Goal: Task Accomplishment & Management: Manage account settings

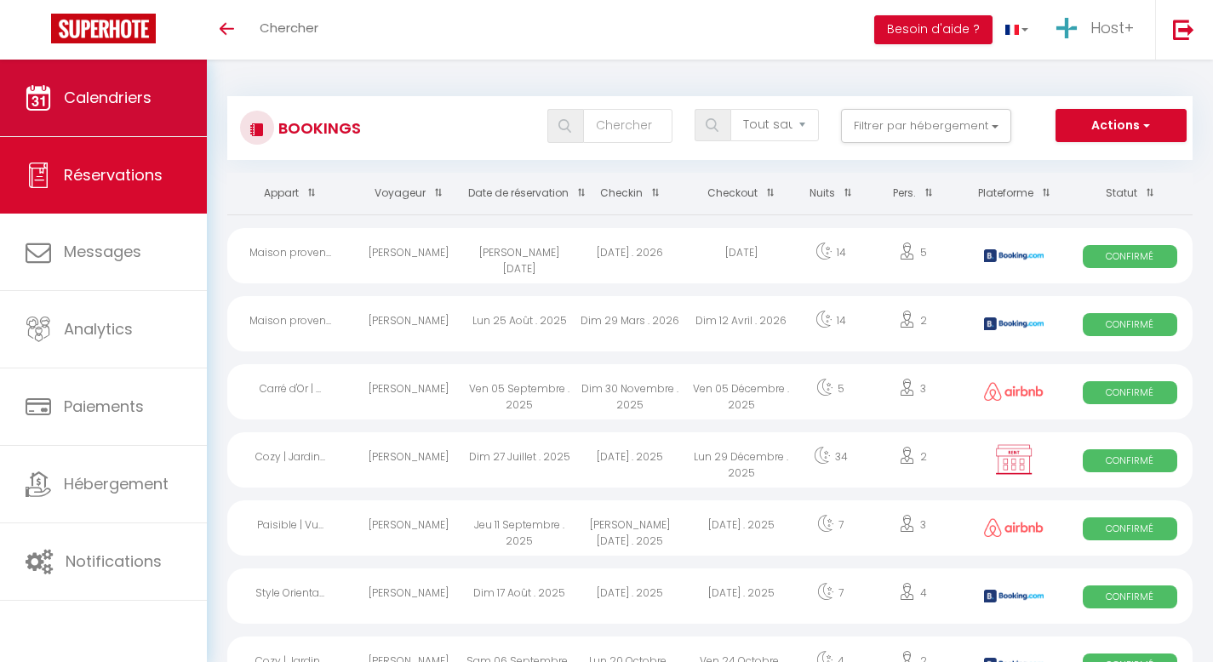
click at [129, 94] on span "Calendriers" at bounding box center [108, 97] width 88 height 21
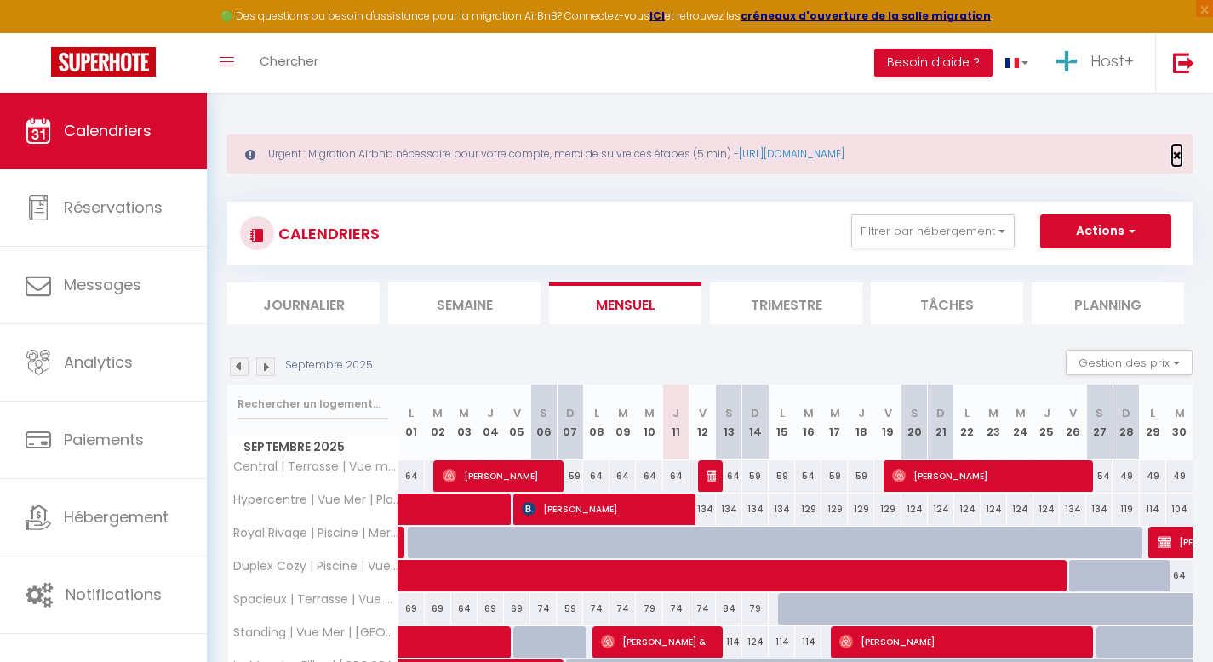
click at [1179, 152] on span "×" at bounding box center [1176, 155] width 9 height 21
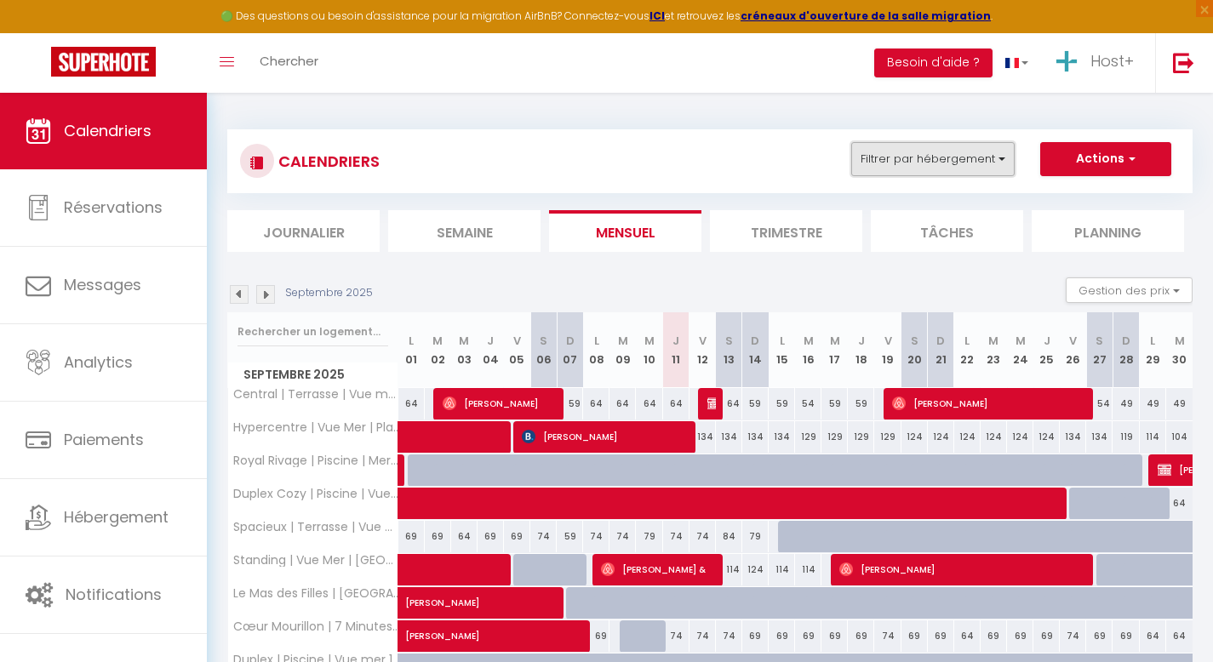
click at [898, 159] on button "Filtrer par hébergement" at bounding box center [932, 159] width 163 height 34
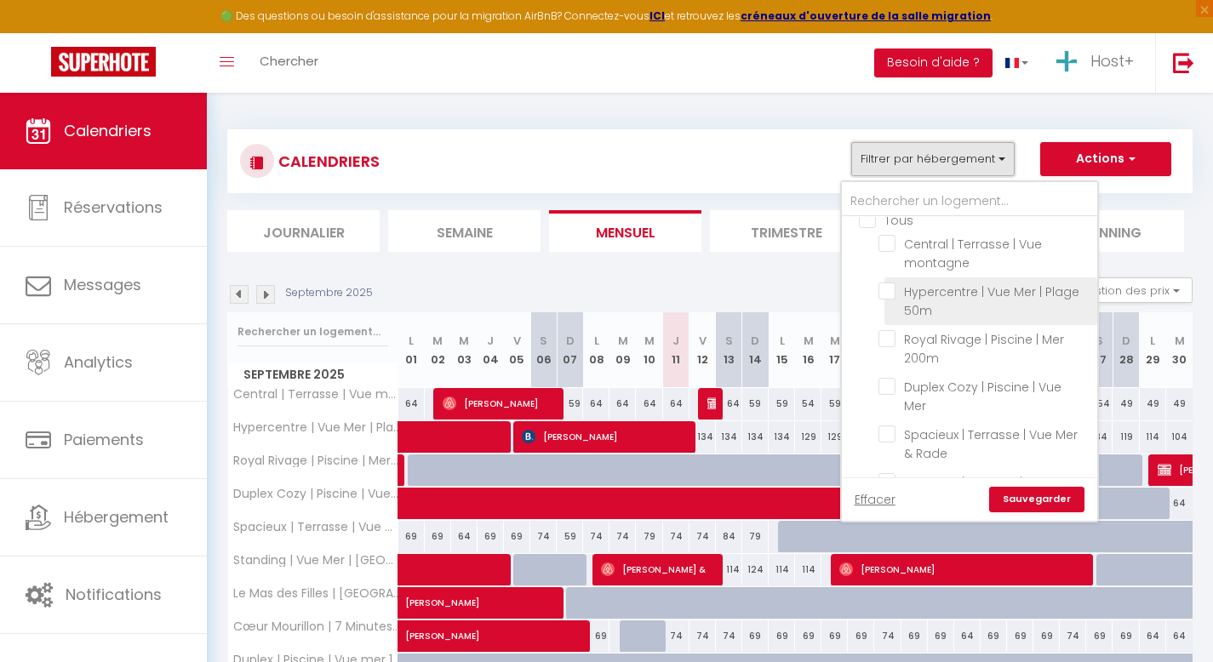
scroll to position [17, 0]
click at [885, 291] on input "Hypercentre | Vue Mer | Plage 50m" at bounding box center [985, 289] width 213 height 17
checkbox input "true"
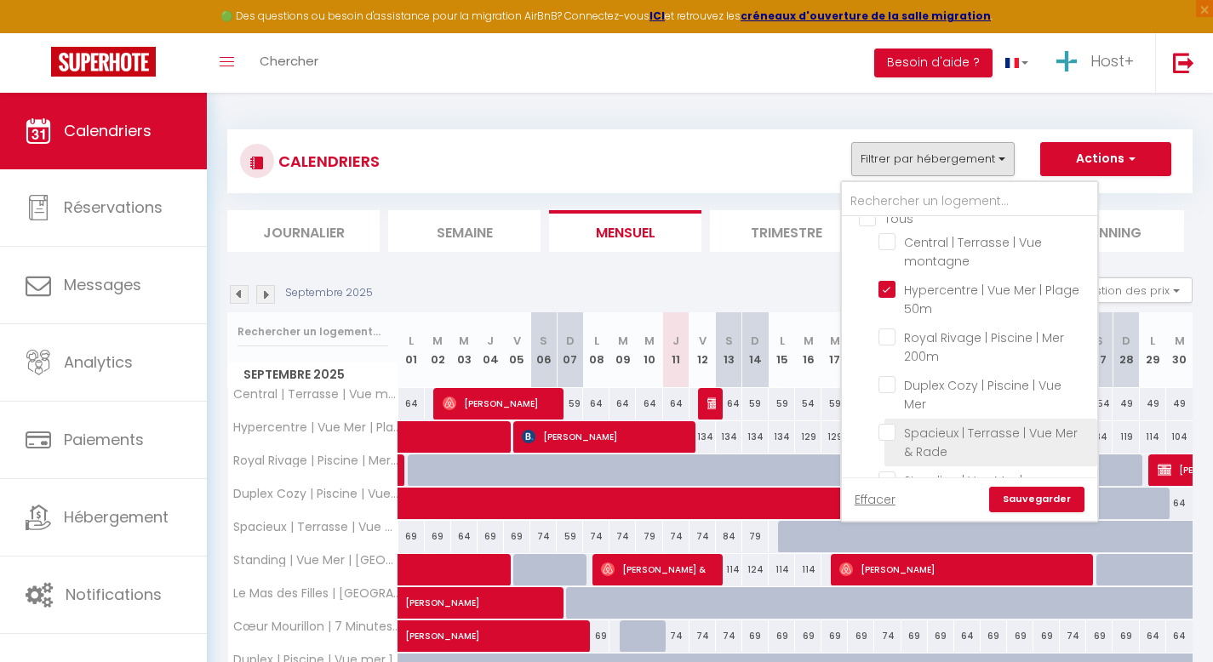
checkbox input "false"
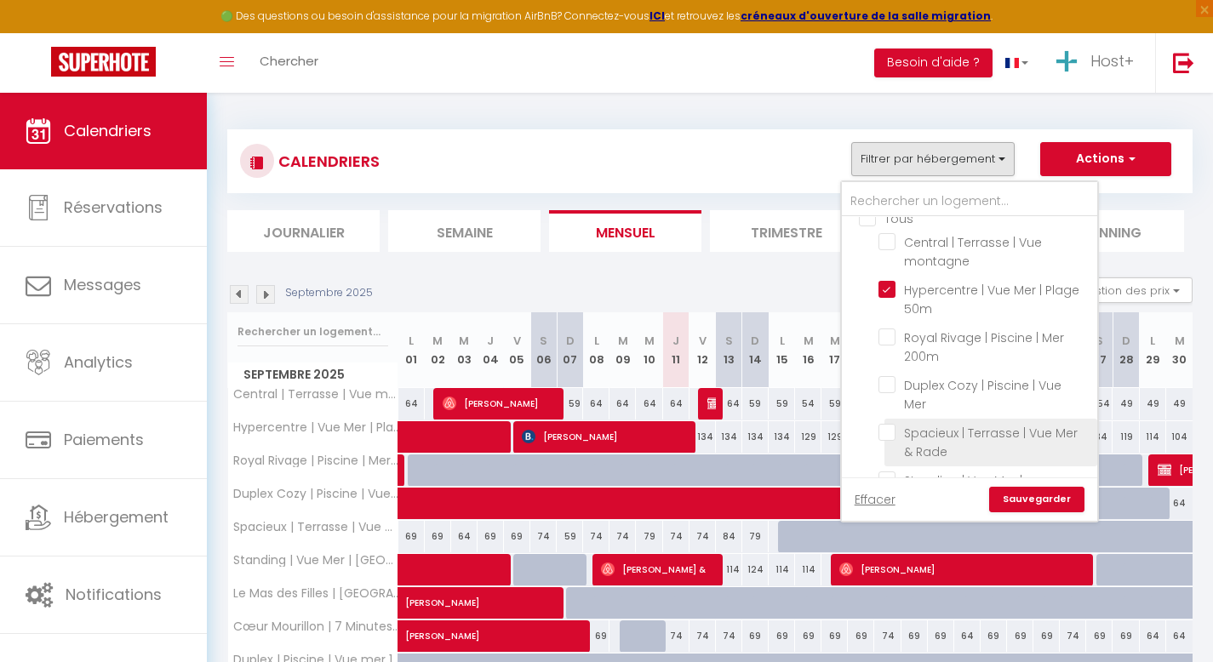
checkbox input "false"
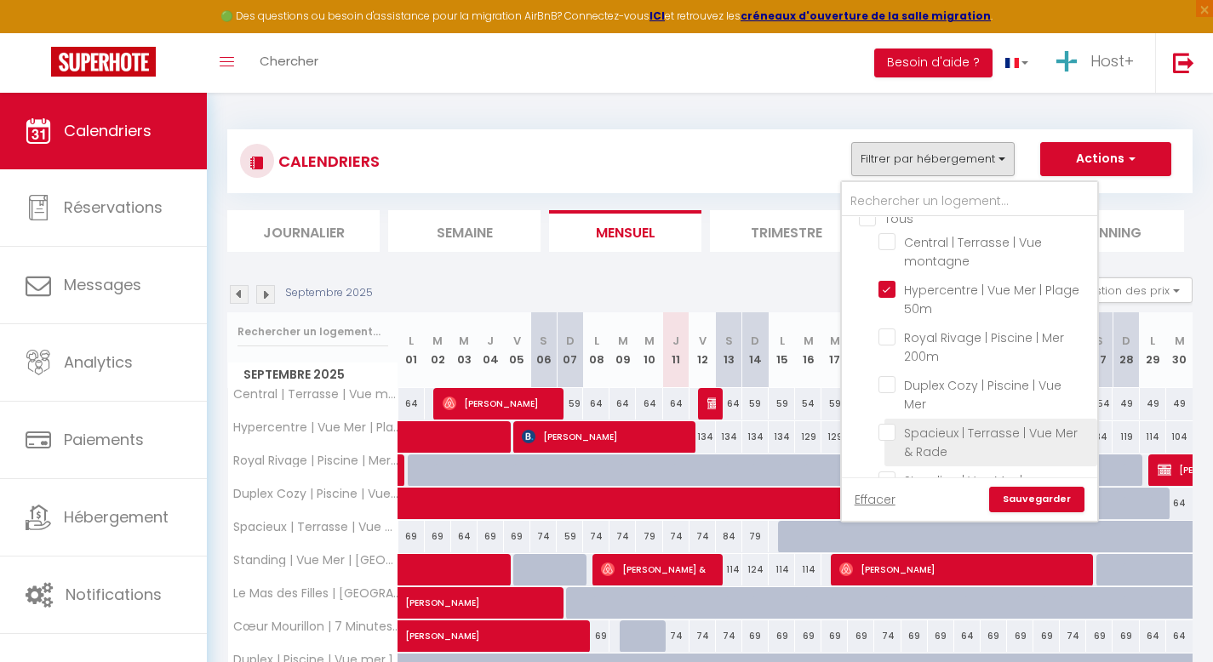
checkbox input "false"
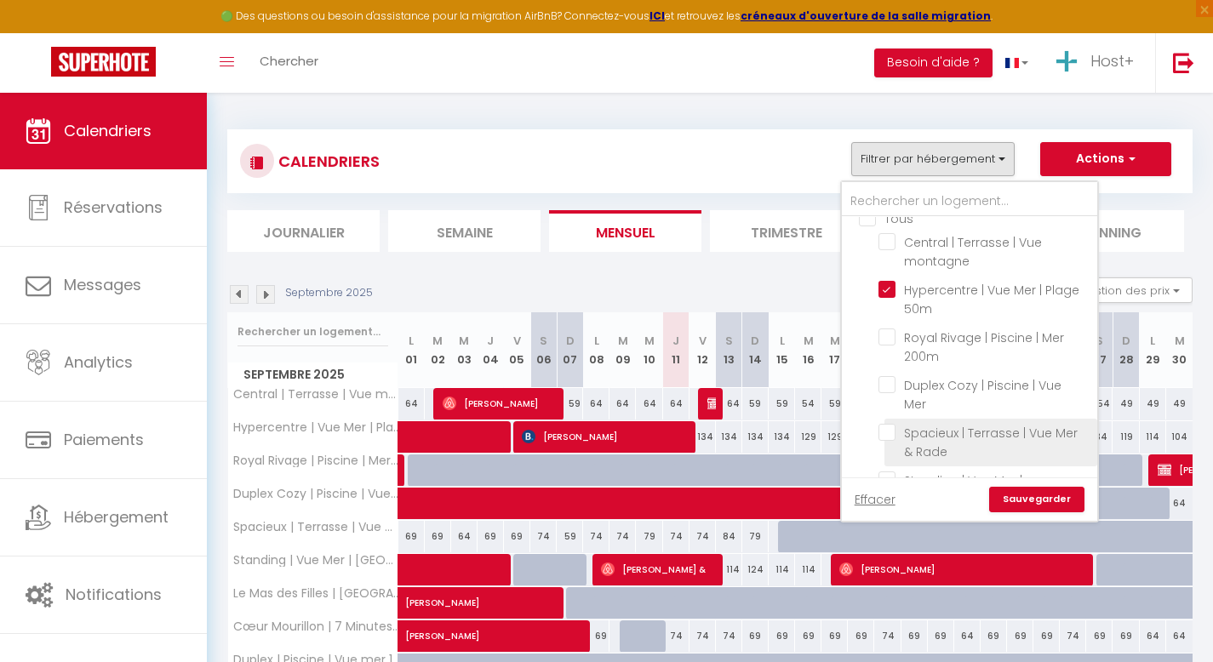
checkbox input "false"
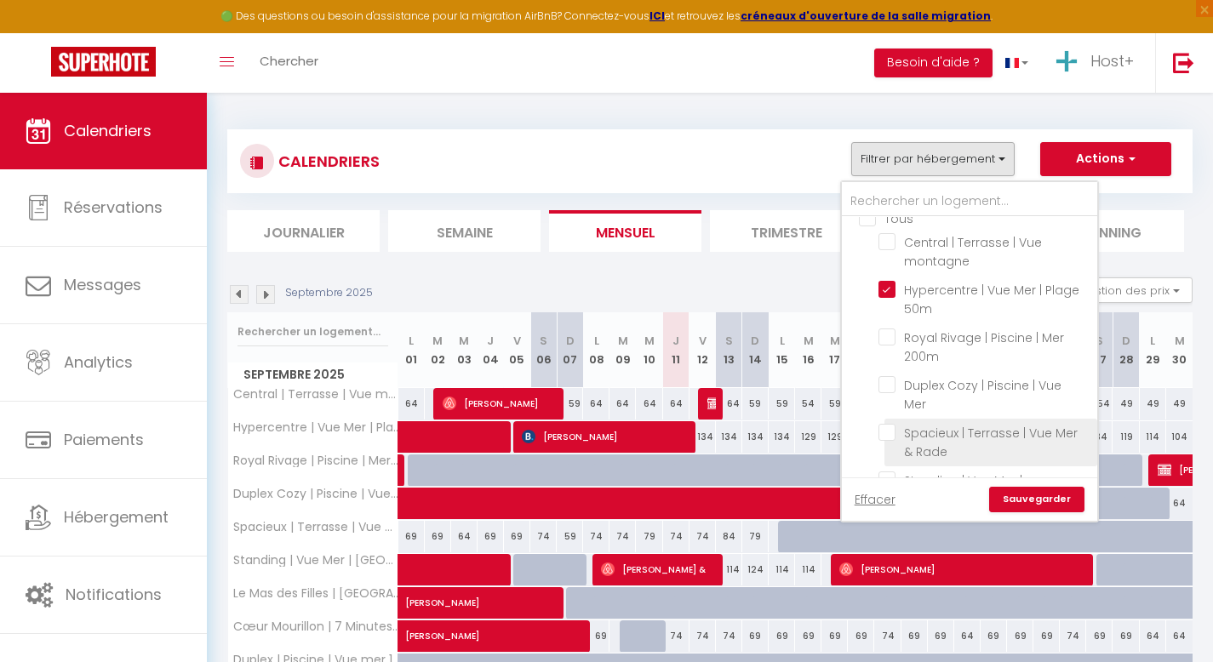
checkbox input "false"
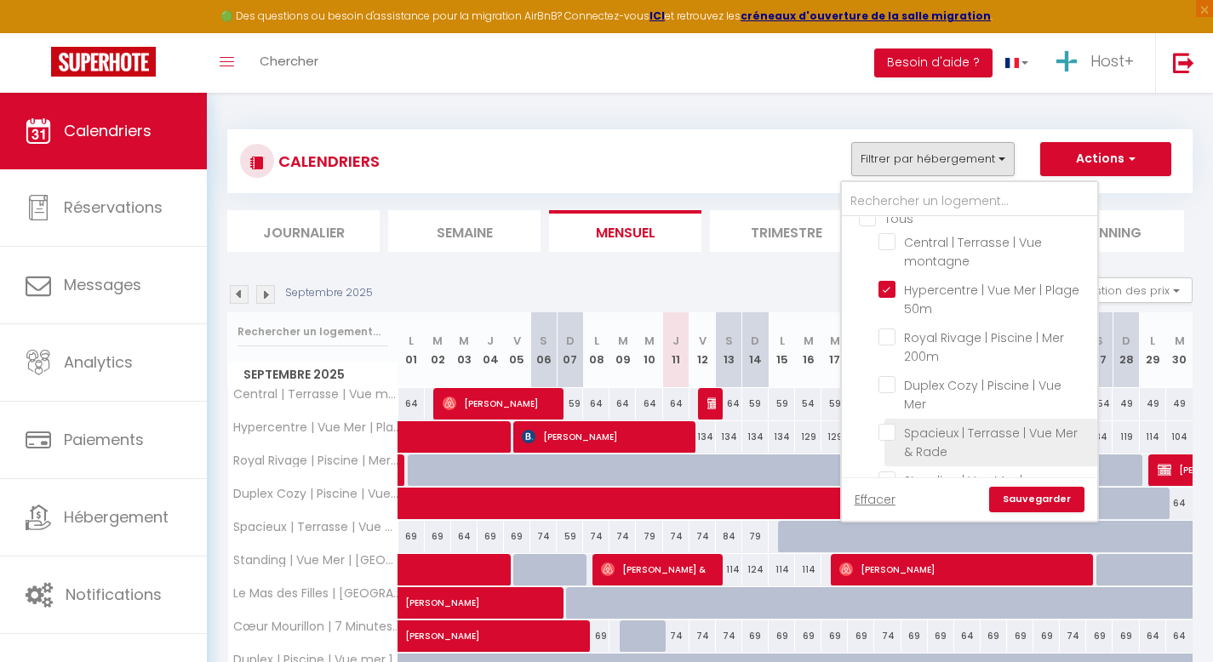
checkbox input "false"
click at [1031, 497] on link "Sauvegarder" at bounding box center [1036, 500] width 95 height 26
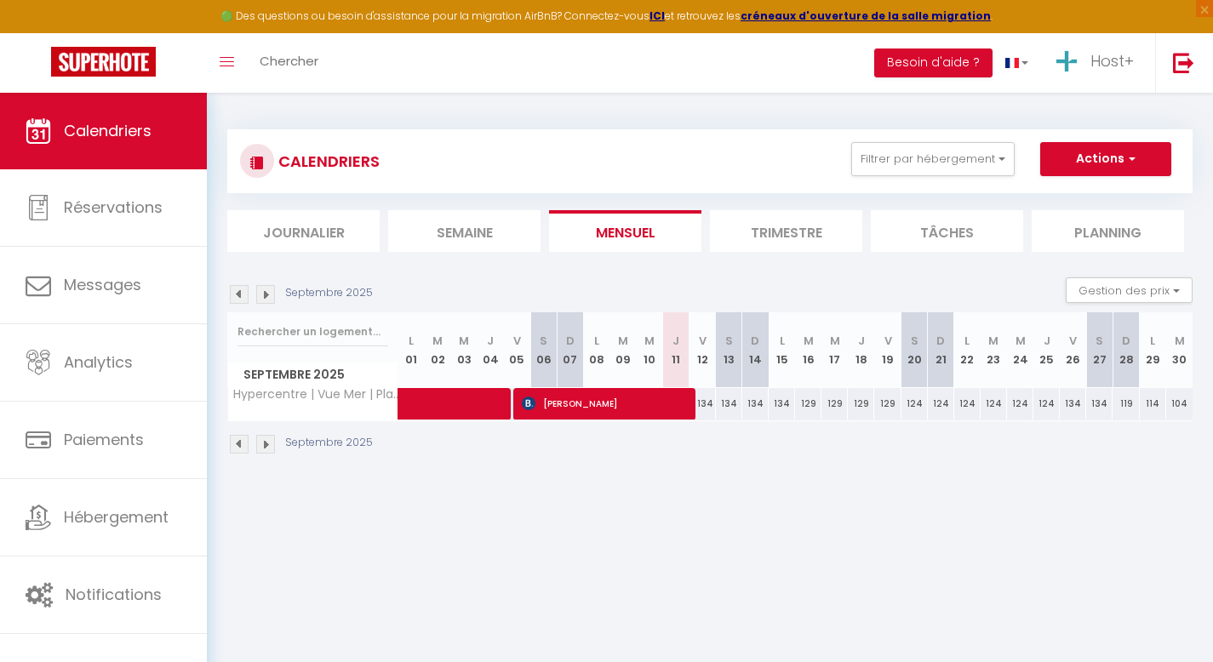
drag, startPoint x: 705, startPoint y: 406, endPoint x: 1205, endPoint y: 415, distance: 499.8
click at [1205, 415] on div "CALENDRIERS Filtrer par hébergement Tous Central | Terrasse | Vue montagne Hype…" at bounding box center [710, 292] width 1006 height 399
click at [898, 488] on div "CALENDRIERS Filtrer par hébergement Tous Central | Terrasse | Vue montagne Hype…" at bounding box center [710, 292] width 1006 height 399
click at [706, 405] on div "134" at bounding box center [703, 403] width 26 height 31
type input "134"
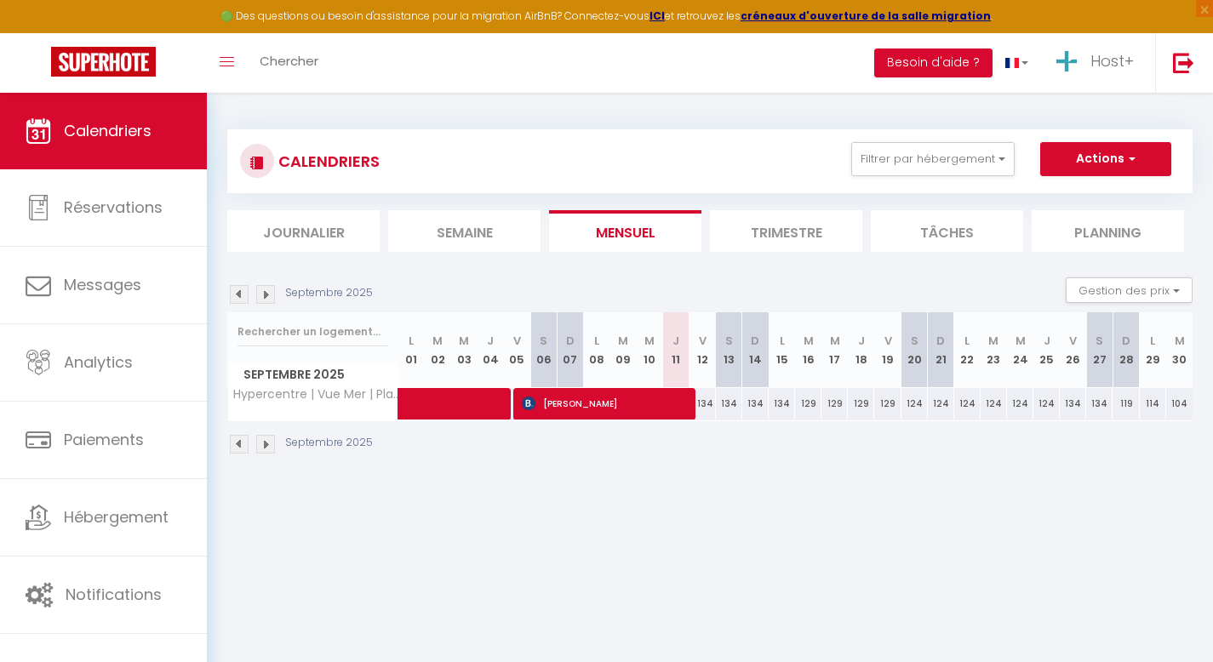
type input "Ven 12 Septembre 2025"
type input "Sam 13 Septembre 2025"
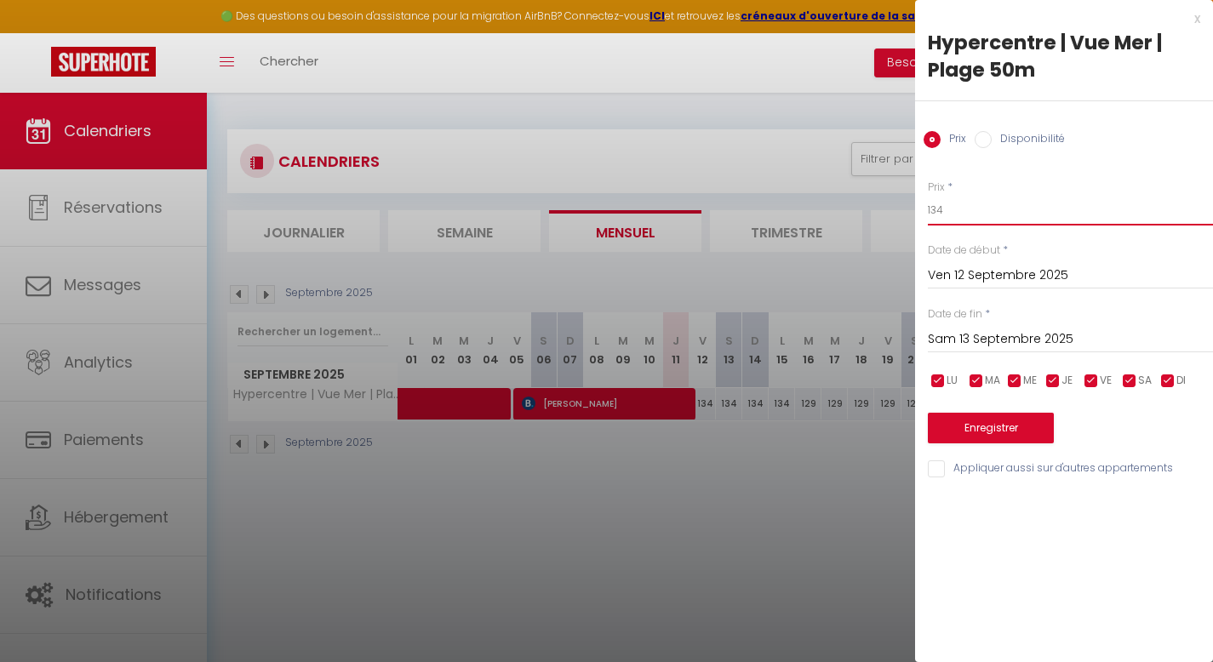
click at [974, 221] on input "134" at bounding box center [1070, 210] width 285 height 31
type input "125"
click at [964, 329] on input "Sam 13 Septembre 2025" at bounding box center [1070, 340] width 285 height 22
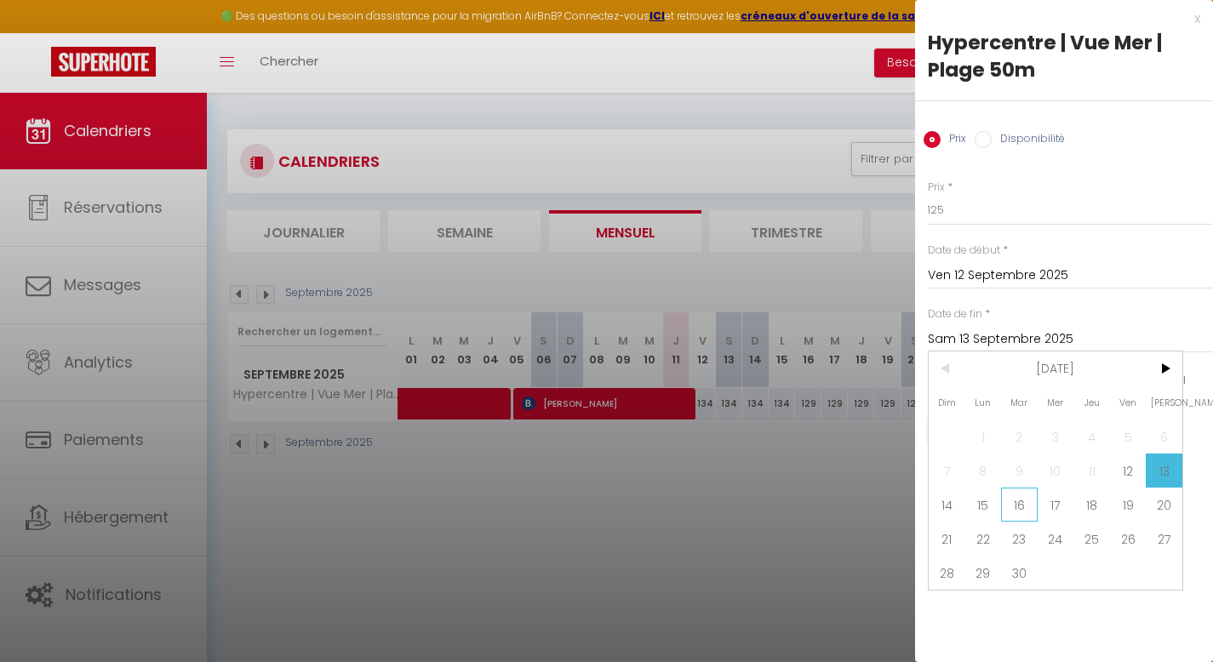
click at [1010, 500] on span "16" at bounding box center [1019, 505] width 37 height 34
type input "[DATE]"
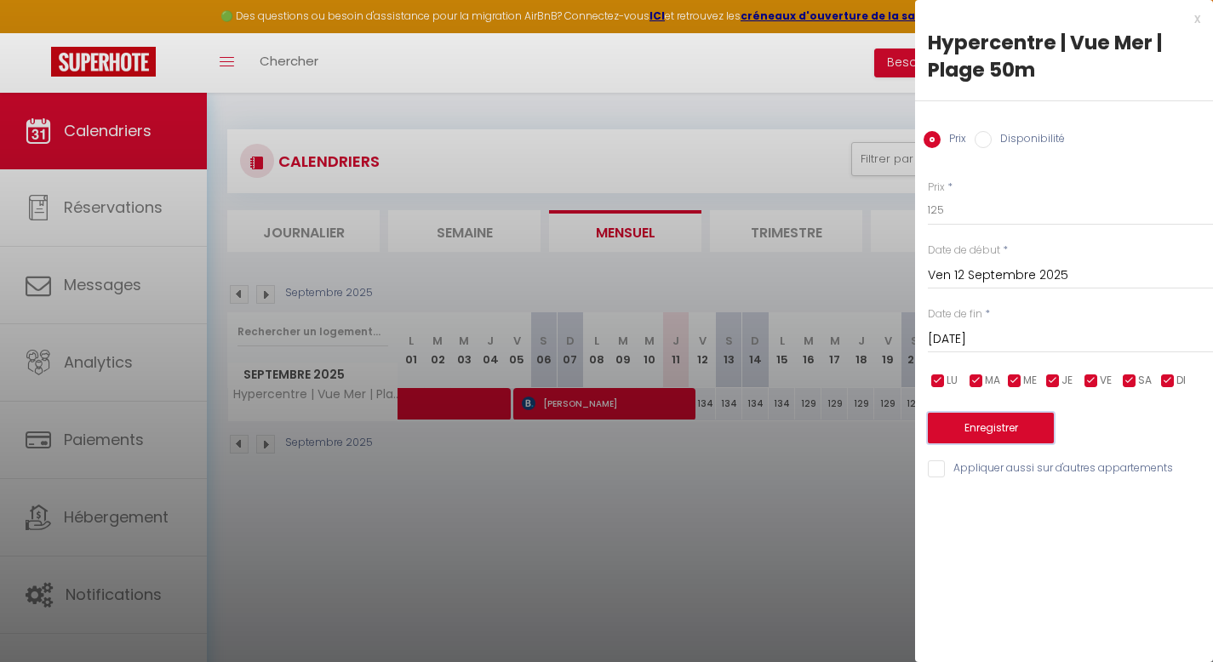
click at [1030, 422] on button "Enregistrer" at bounding box center [991, 428] width 126 height 31
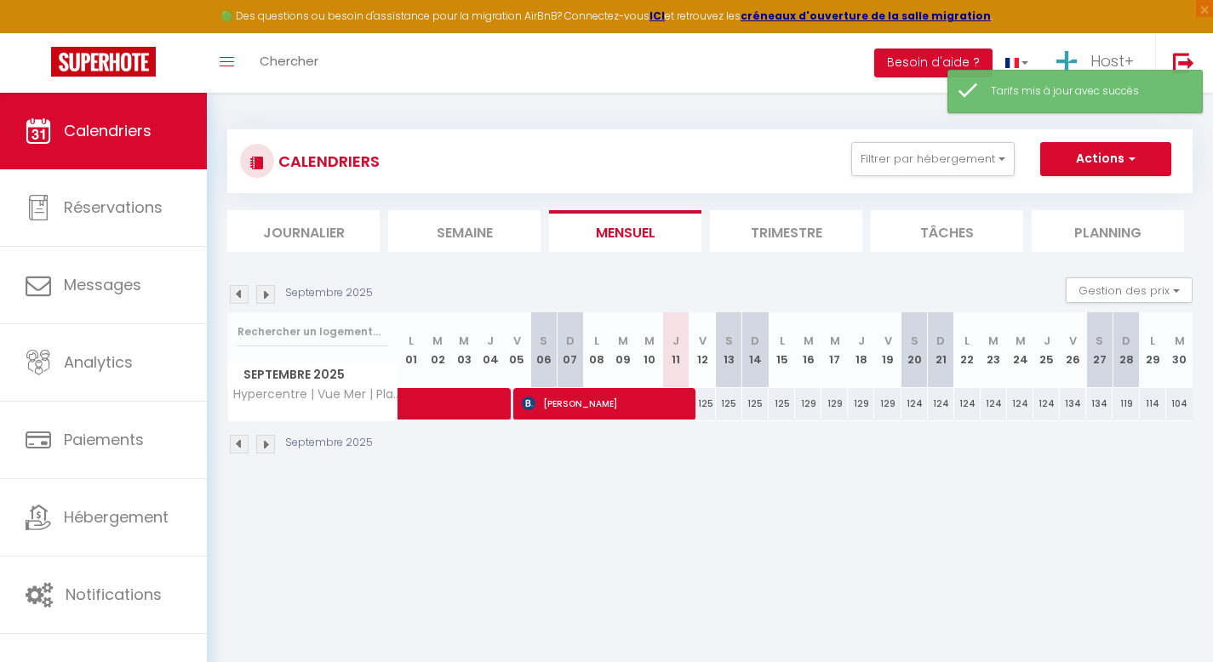
click at [805, 404] on div "129" at bounding box center [808, 403] width 26 height 31
type input "129"
type input "[DATE]"
type input "Mer 17 Septembre 2025"
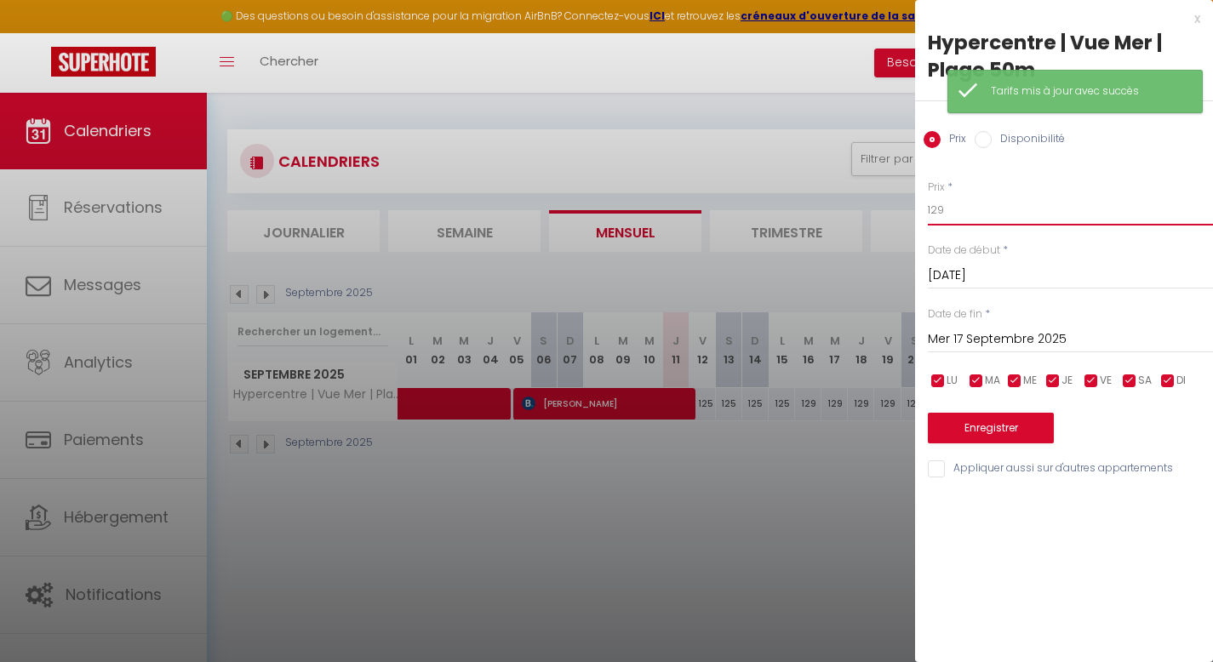
click at [968, 222] on input "129" at bounding box center [1070, 210] width 285 height 31
type input "125"
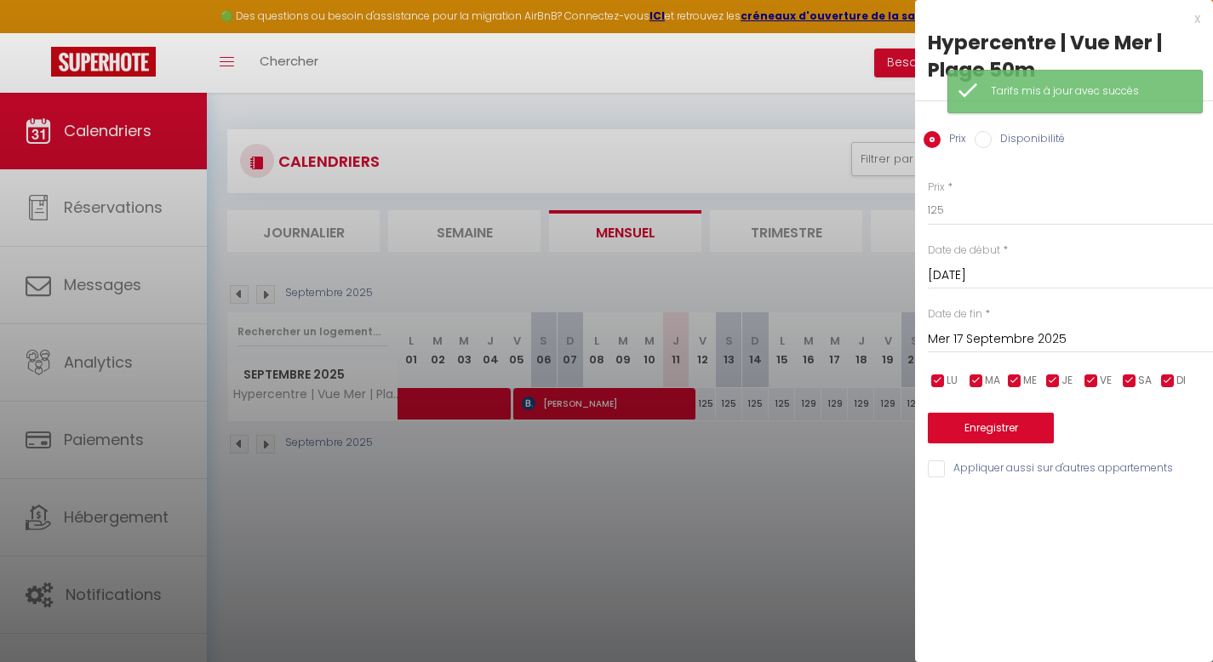
click at [1031, 327] on div "[DATE] < [DATE] > Dim Lun Mar Mer Jeu Ven Sam 1 2 3 4 5 6 7 8 9 10 11 12 13 14 …" at bounding box center [1070, 338] width 285 height 31
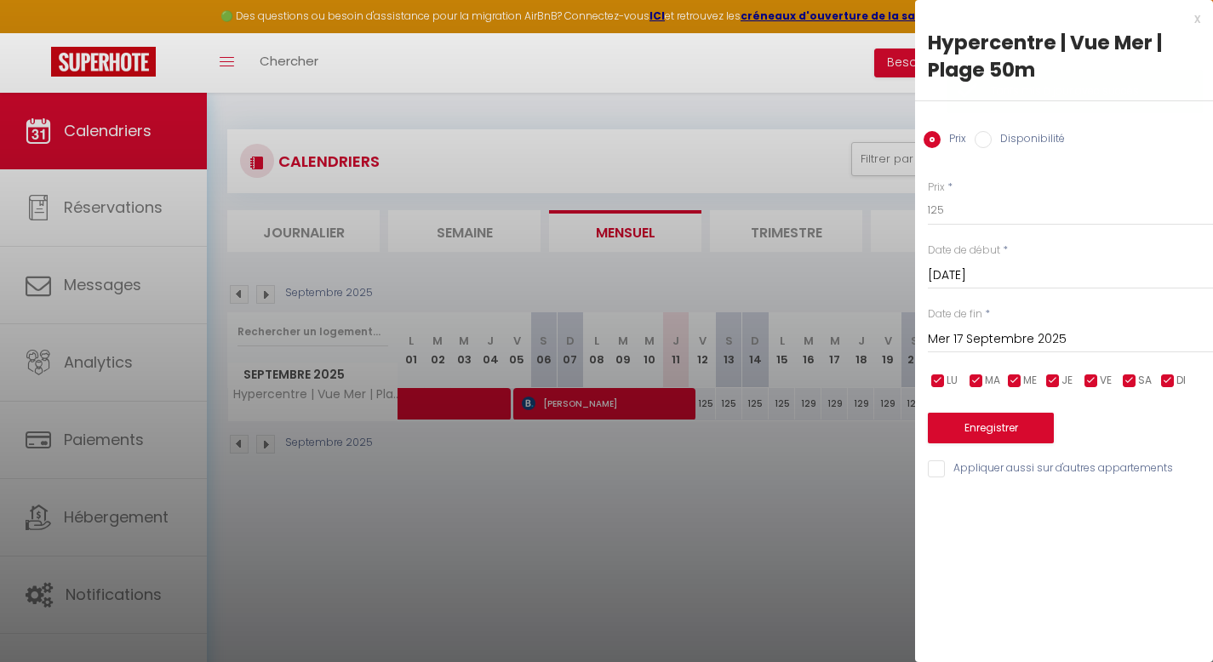
click at [1022, 330] on input "Mer 17 Septembre 2025" at bounding box center [1070, 340] width 285 height 22
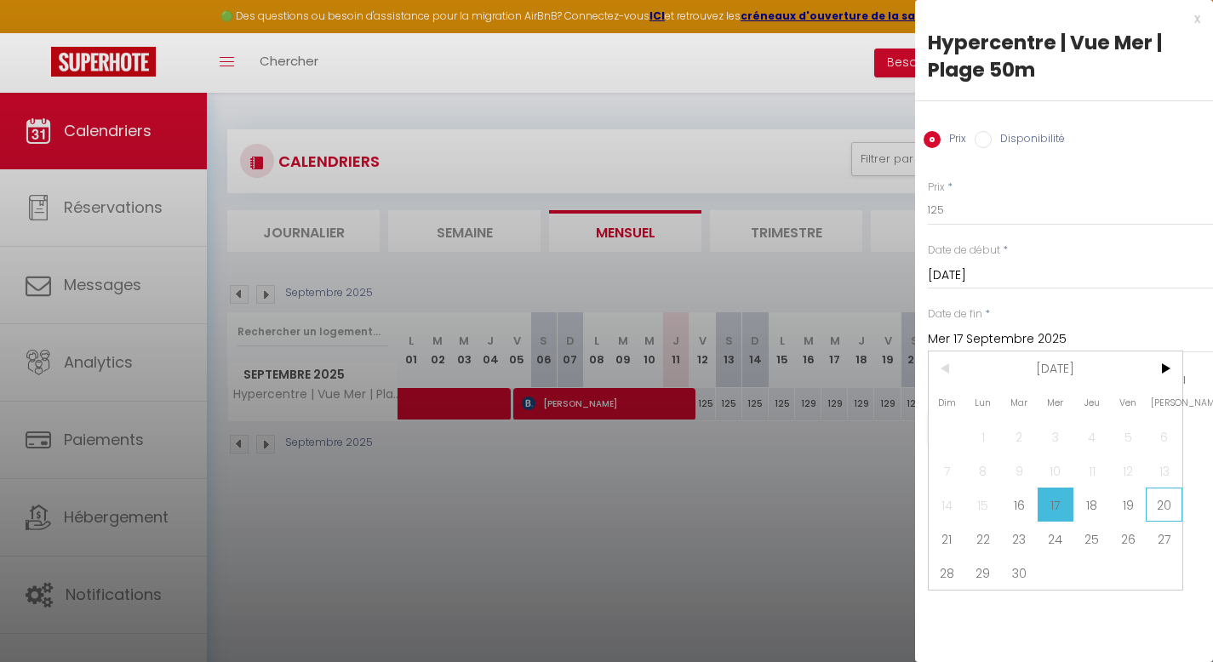
click at [1167, 507] on span "20" at bounding box center [1164, 505] width 37 height 34
type input "Sam 20 Septembre 2025"
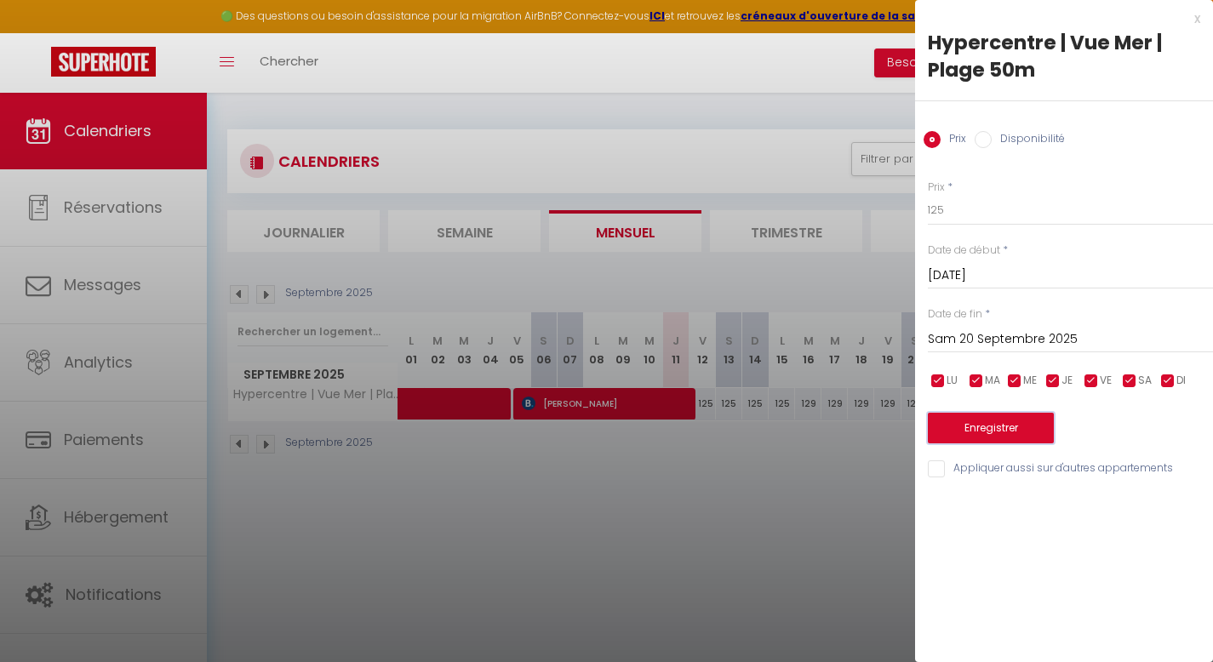
click at [1011, 423] on button "Enregistrer" at bounding box center [991, 428] width 126 height 31
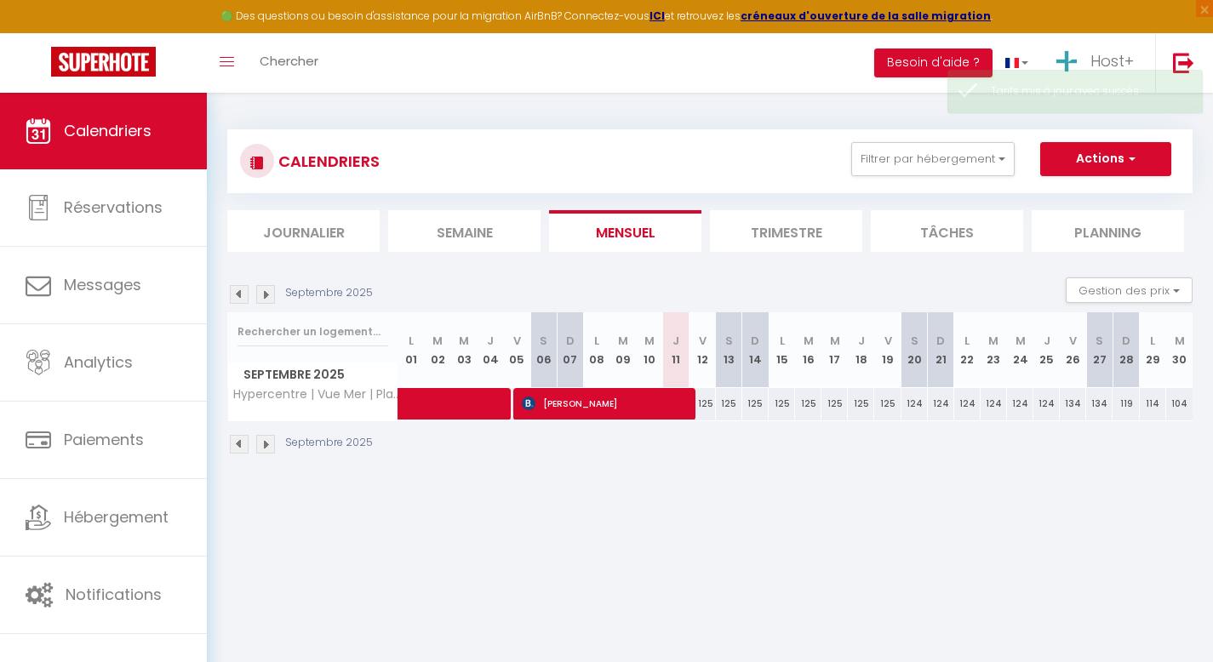
click at [1072, 404] on div "134" at bounding box center [1073, 403] width 26 height 31
type input "134"
type input "Ven 26 Septembre 2025"
type input "Sam 27 Septembre 2025"
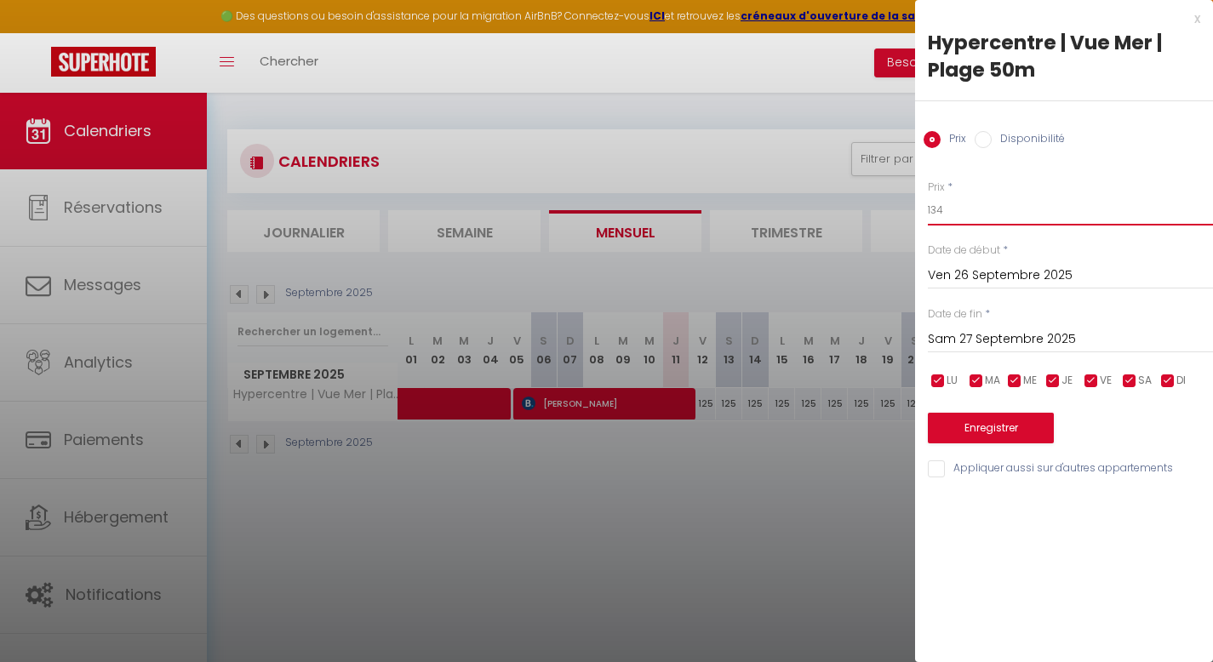
click at [988, 215] on input "134" at bounding box center [1070, 210] width 285 height 31
type input "125"
click at [943, 327] on div "[DATE] < [DATE] > Dim Lun Mar Mer Jeu Ven Sam 1 2 3 4 5 6 7 8 9 10 11 12 13 14 …" at bounding box center [1070, 338] width 285 height 31
click at [957, 338] on input "Sam 27 Septembre 2025" at bounding box center [1070, 340] width 285 height 22
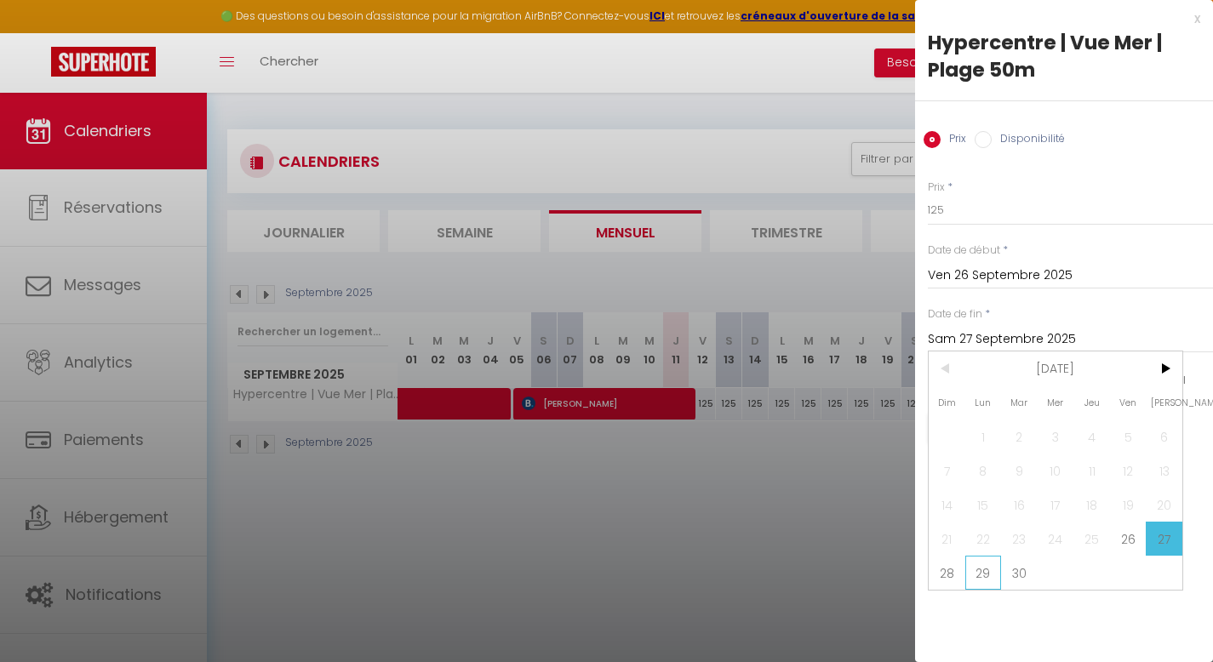
click at [986, 562] on span "29" at bounding box center [983, 573] width 37 height 34
type input "Lun 29 Septembre 2025"
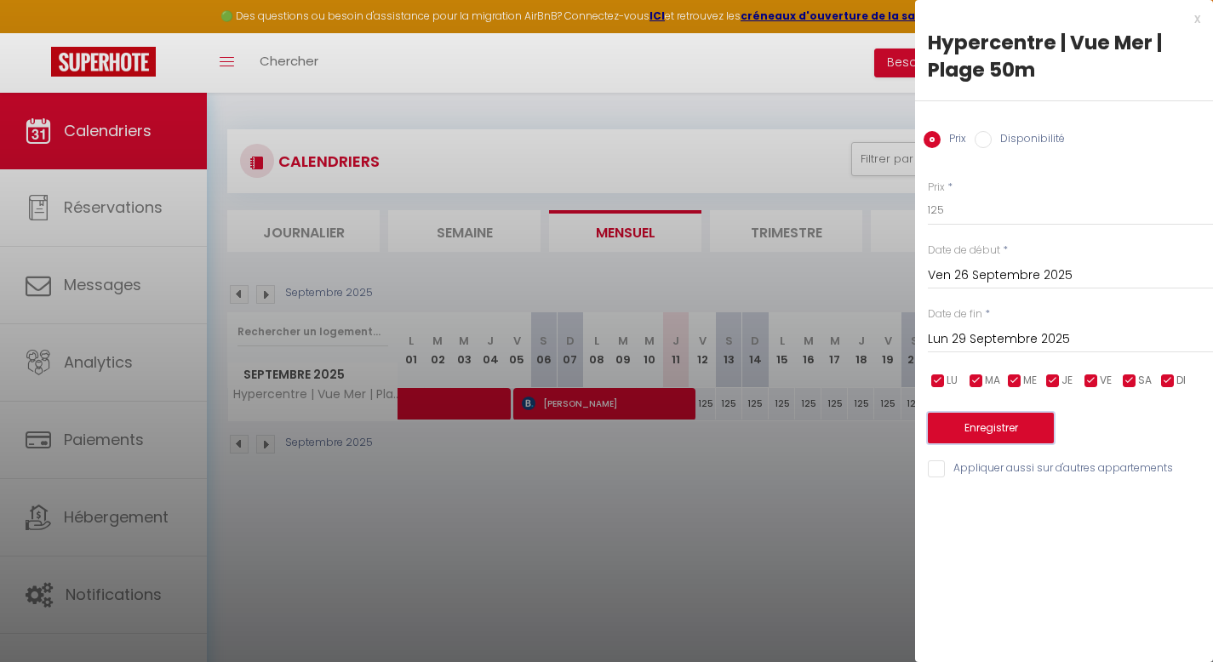
click at [1022, 427] on button "Enregistrer" at bounding box center [991, 428] width 126 height 31
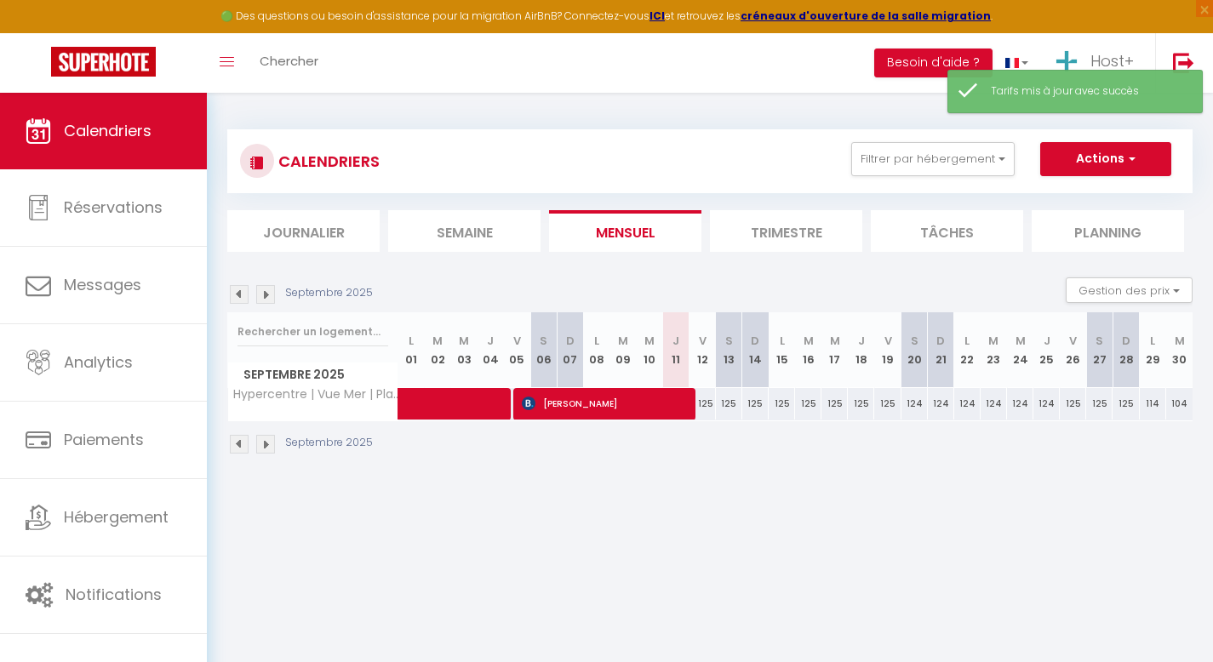
click at [913, 403] on div "124" at bounding box center [915, 403] width 26 height 31
type input "124"
type input "Sam 20 Septembre 2025"
type input "Dim 21 Septembre 2025"
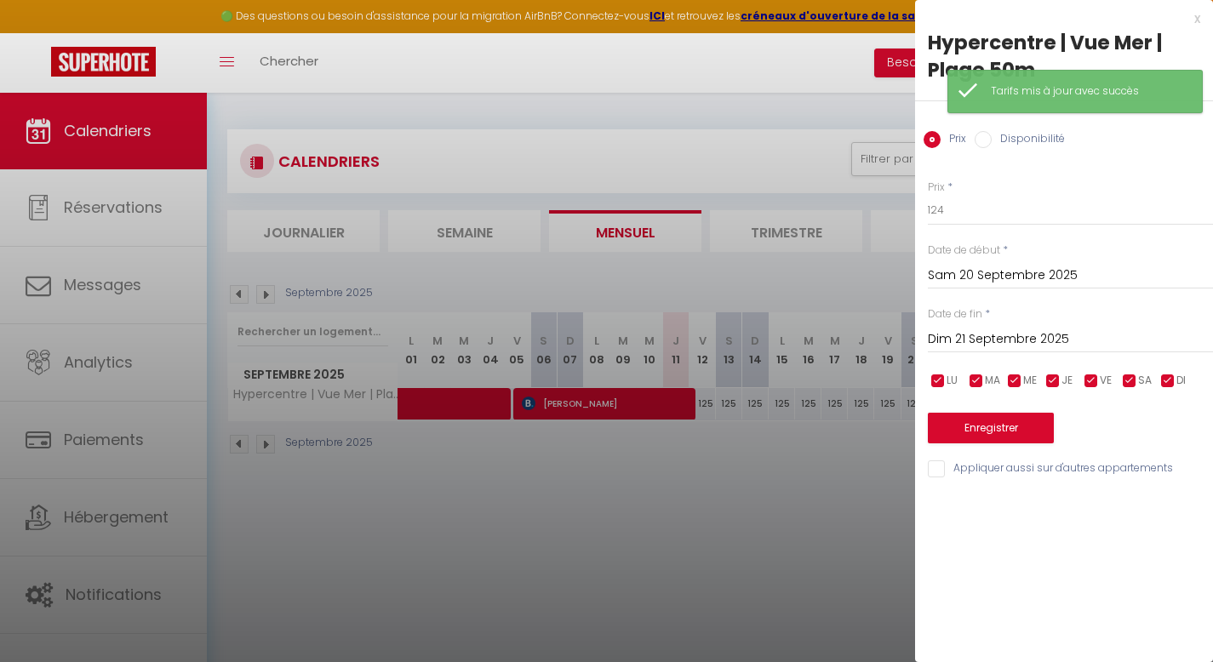
click at [988, 185] on div "Prix * 124" at bounding box center [1070, 203] width 285 height 47
click at [959, 214] on input "124" at bounding box center [1070, 210] width 285 height 31
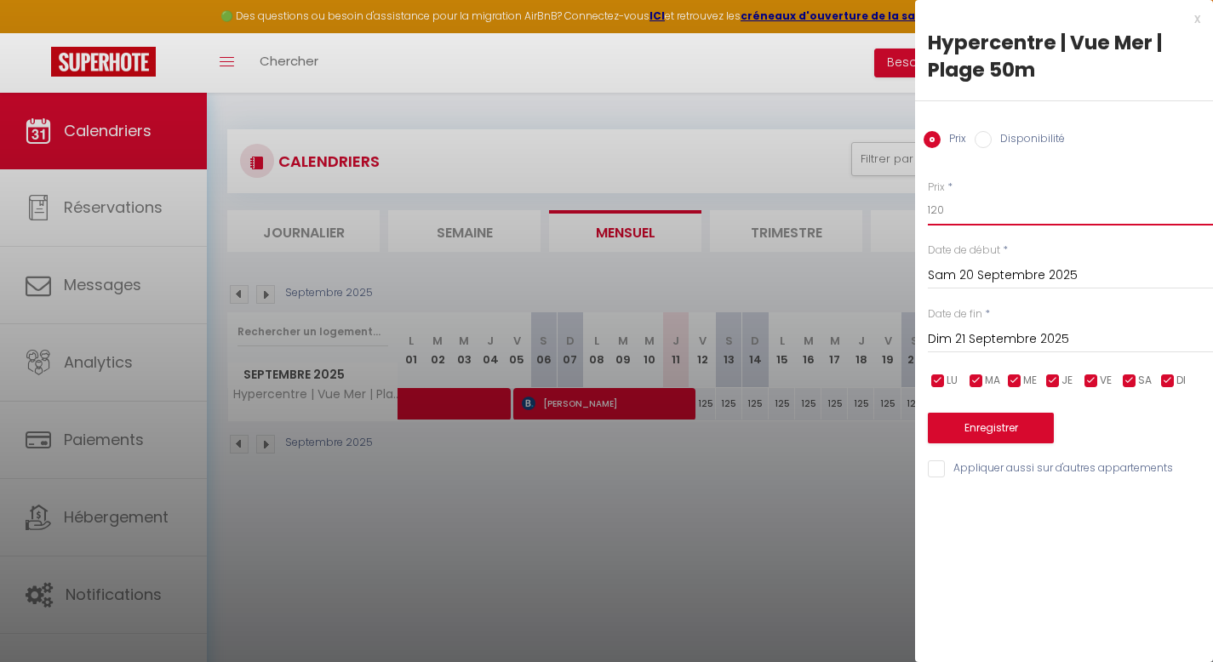
type input "120"
click at [1010, 342] on input "Dim 21 Septembre 2025" at bounding box center [1070, 340] width 285 height 22
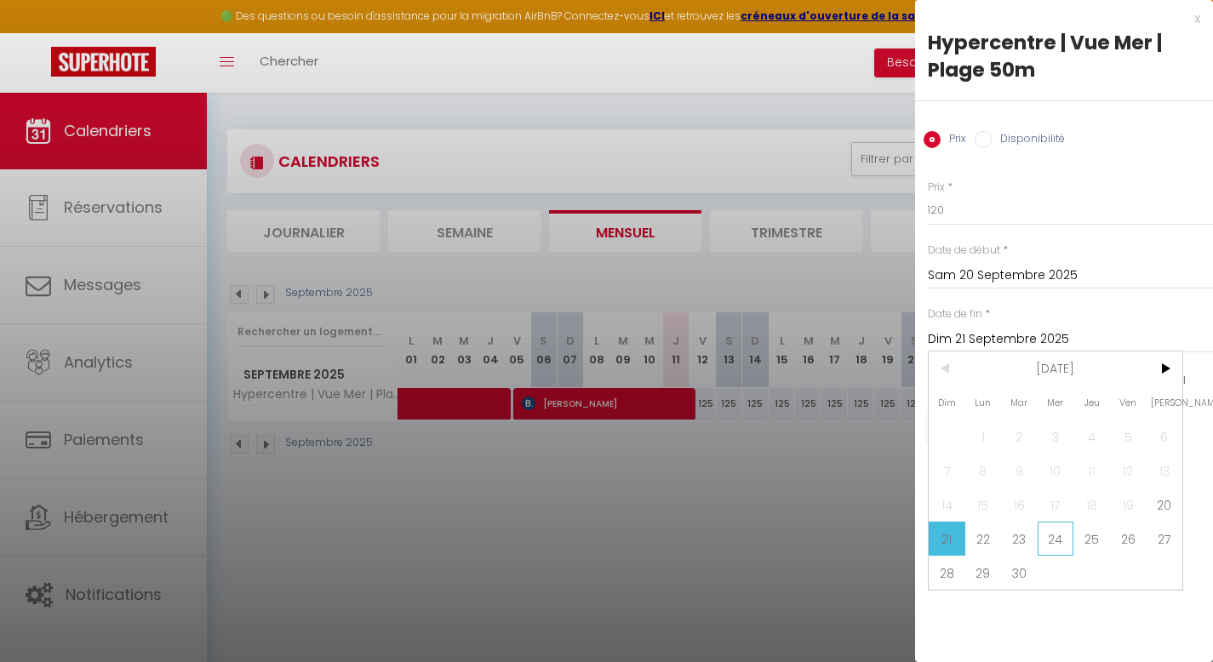
click at [1070, 538] on span "24" at bounding box center [1056, 539] width 37 height 34
type input "Mer 24 Septembre 2025"
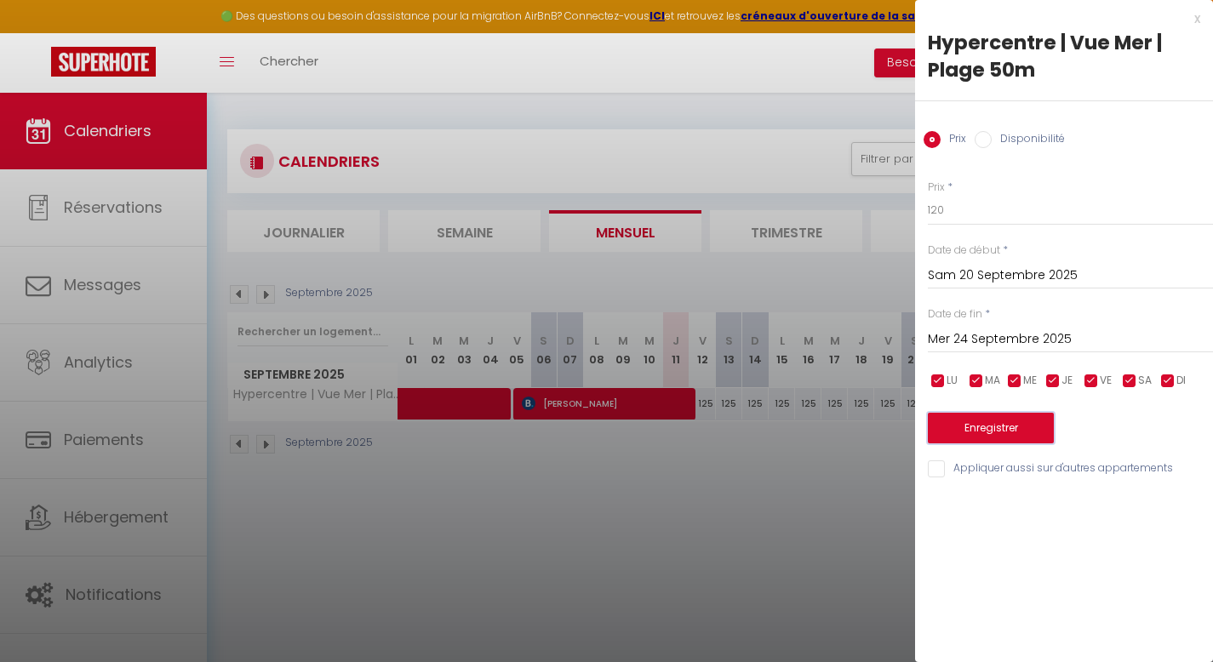
click at [1014, 426] on button "Enregistrer" at bounding box center [991, 428] width 126 height 31
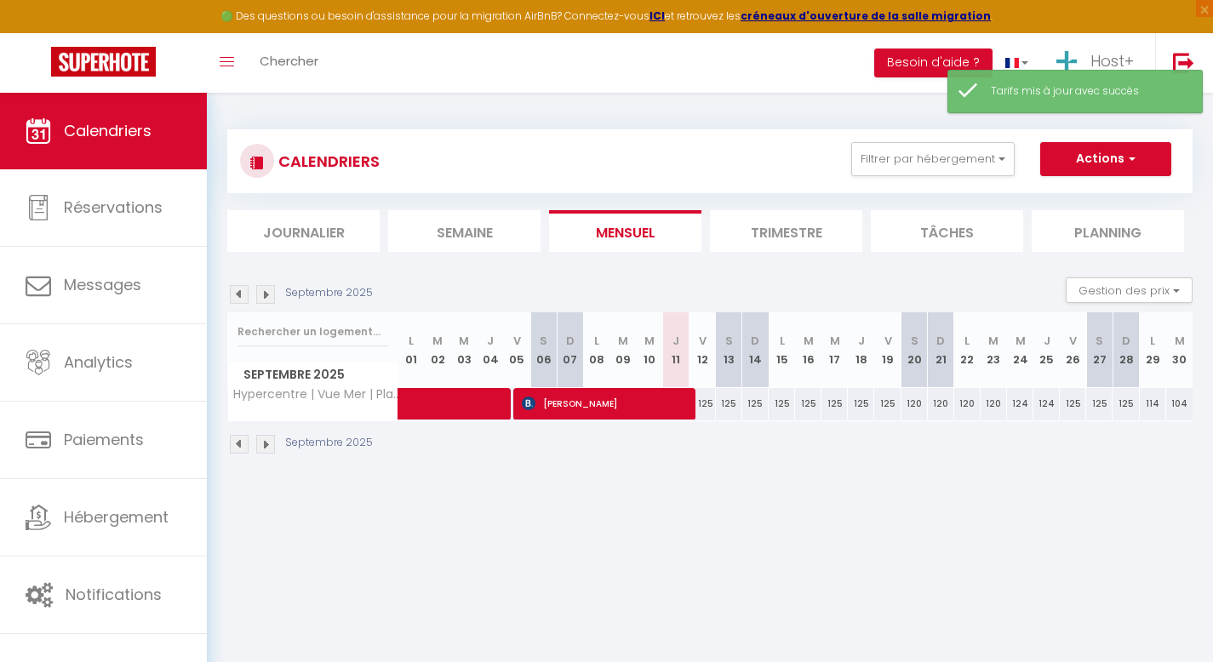
click at [1017, 406] on div "124" at bounding box center [1020, 403] width 26 height 31
type input "124"
type input "Mer 24 Septembre 2025"
type input "Jeu 25 Septembre 2025"
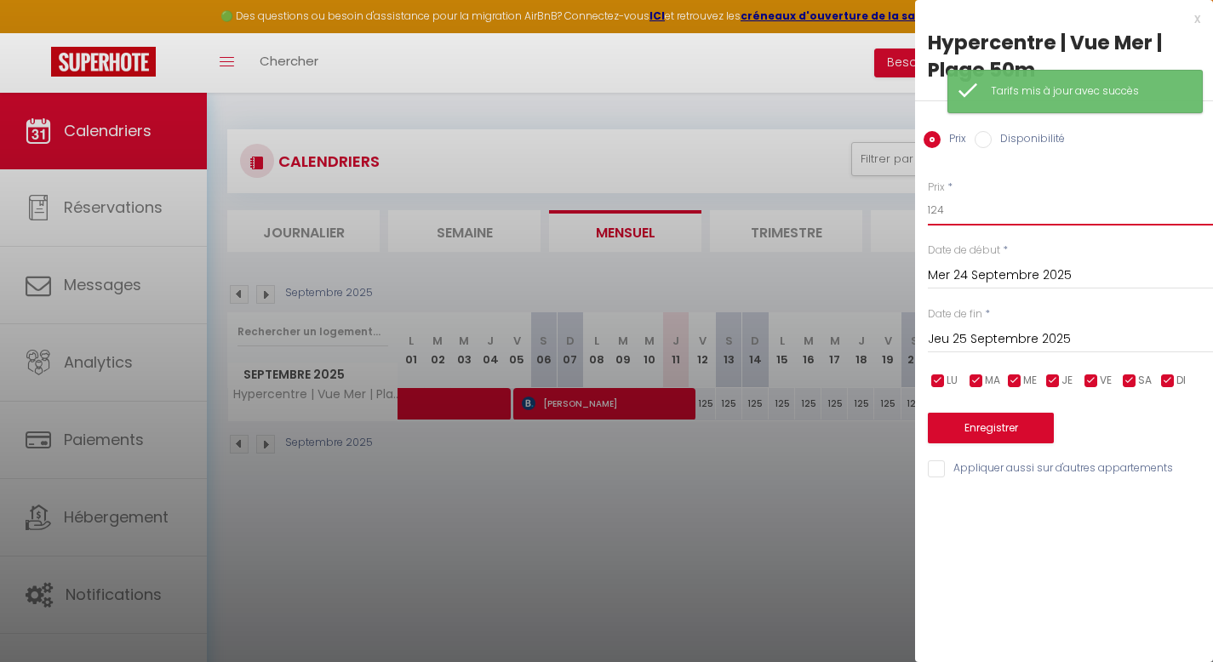
click at [965, 215] on input "124" at bounding box center [1070, 210] width 285 height 31
type input "120"
click at [955, 339] on input "Jeu 25 Septembre 2025" at bounding box center [1070, 340] width 285 height 22
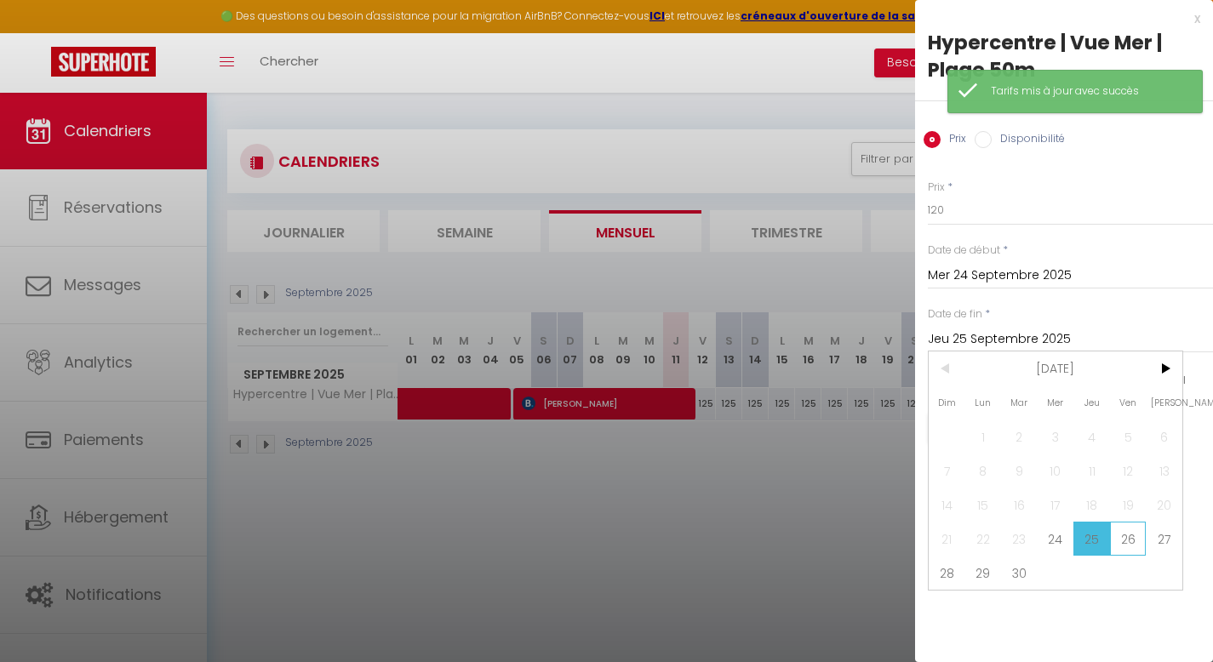
click at [1134, 545] on span "26" at bounding box center [1128, 539] width 37 height 34
type input "Ven 26 Septembre 2025"
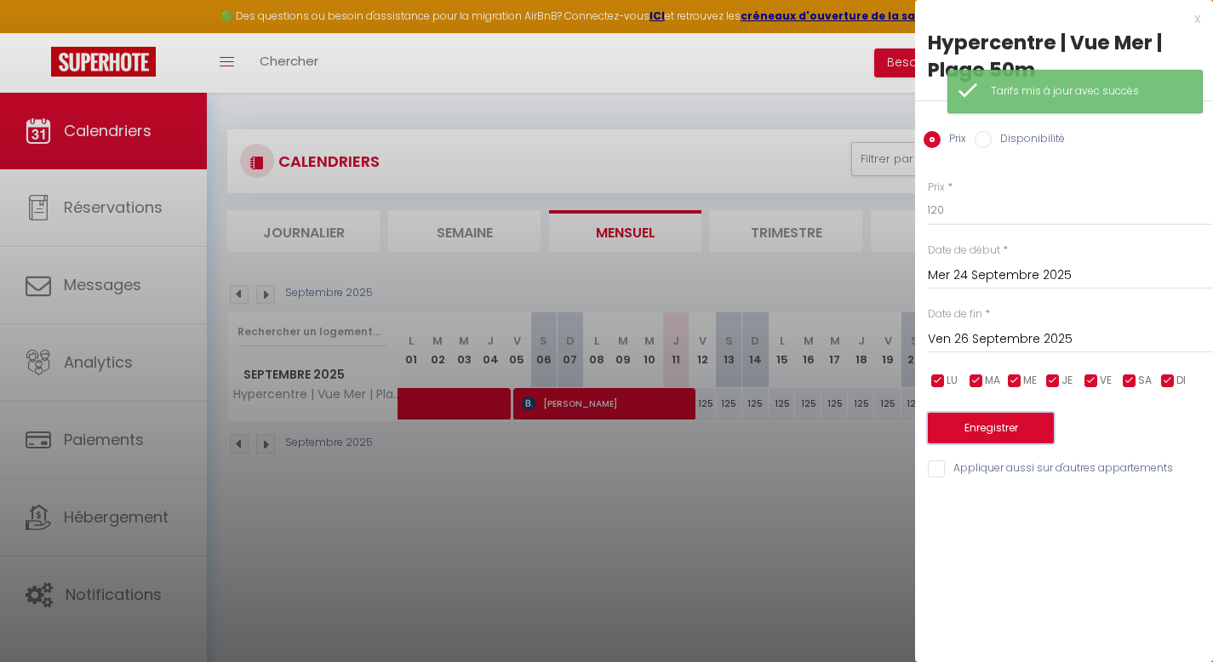
click at [1005, 415] on button "Enregistrer" at bounding box center [991, 428] width 126 height 31
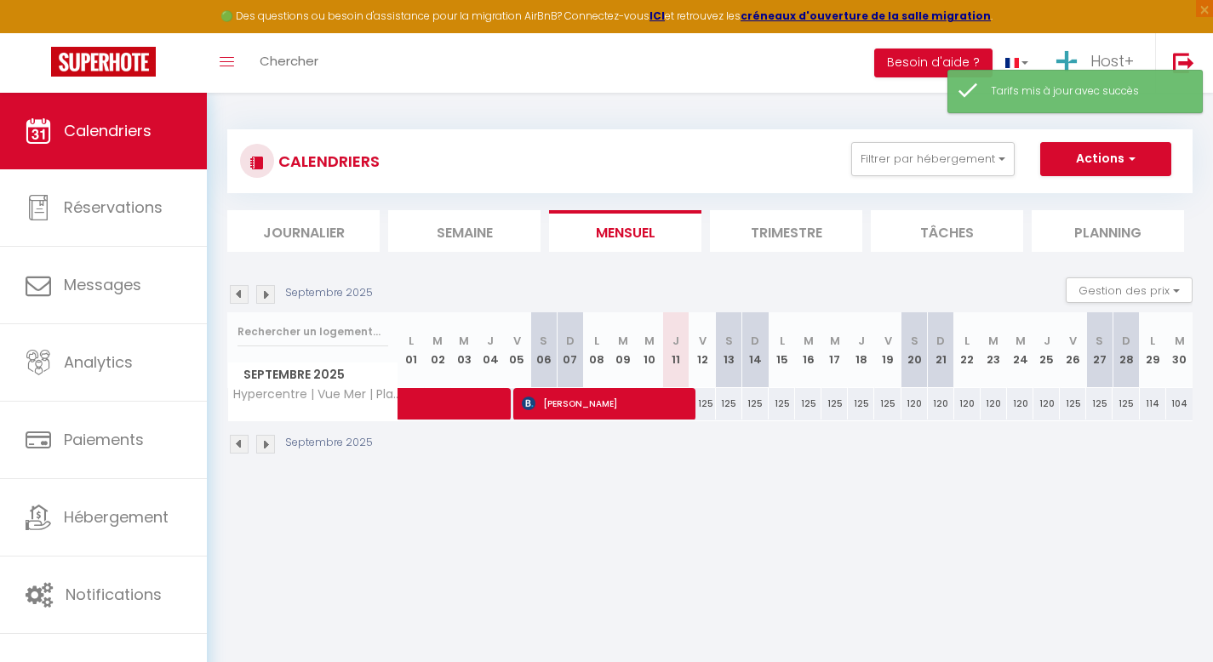
click at [1152, 409] on div "114" at bounding box center [1153, 403] width 26 height 31
type input "114"
type input "Lun 29 Septembre 2025"
type input "[DATE]"
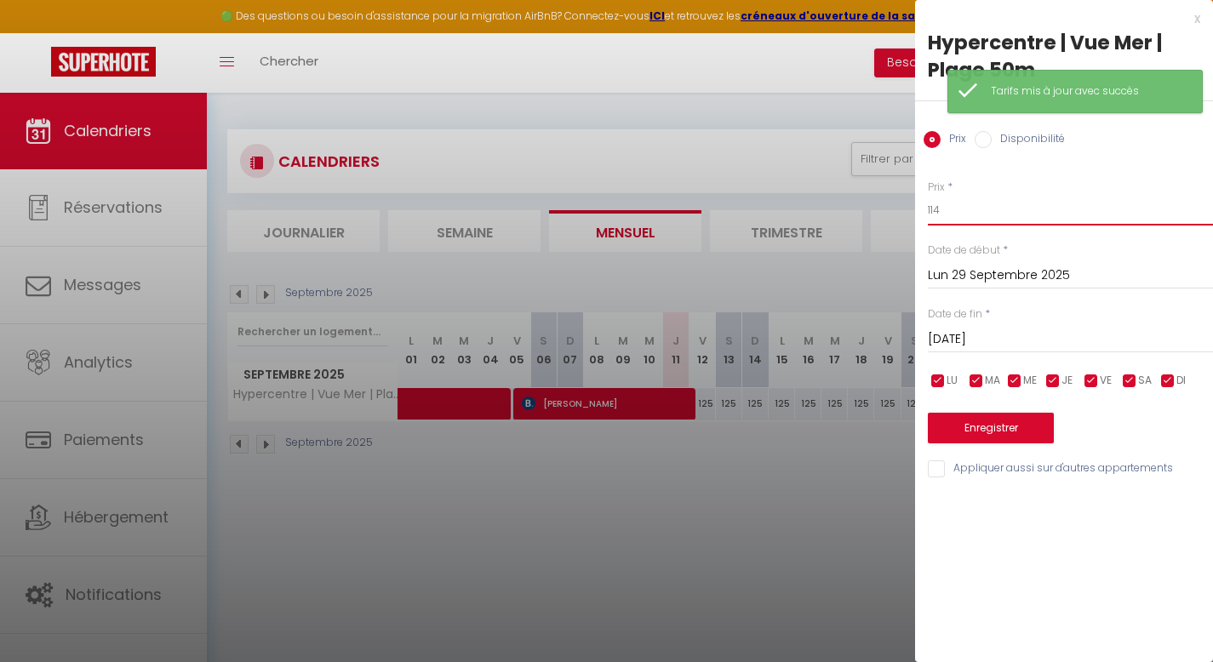
click at [971, 203] on input "114" at bounding box center [1070, 210] width 285 height 31
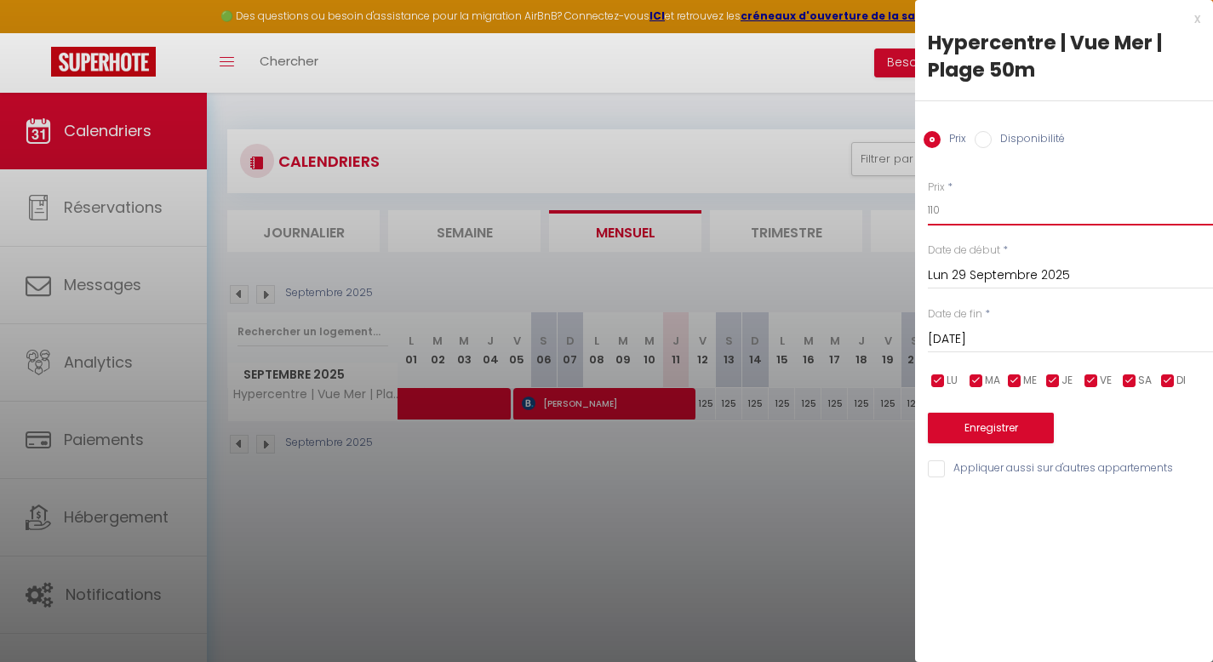
type input "110"
click at [971, 419] on button "Enregistrer" at bounding box center [991, 428] width 126 height 31
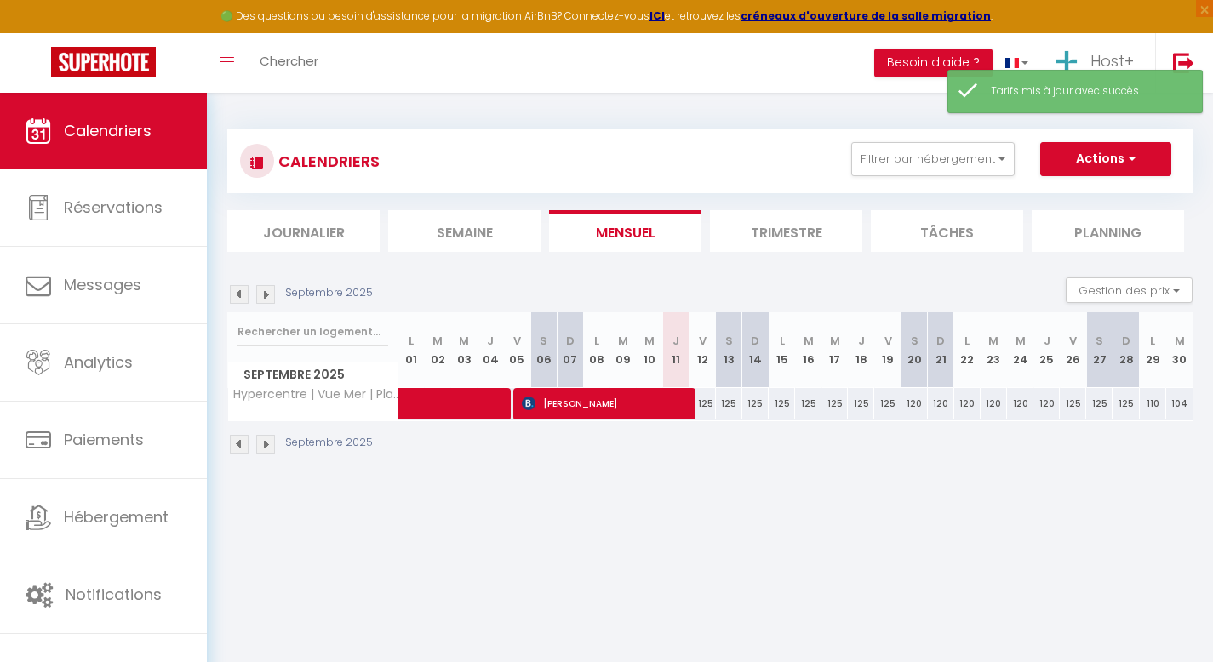
click at [1176, 408] on div "104" at bounding box center [1179, 403] width 26 height 31
type input "104"
type input "[DATE]"
type input "Mer 01 Octobre 2025"
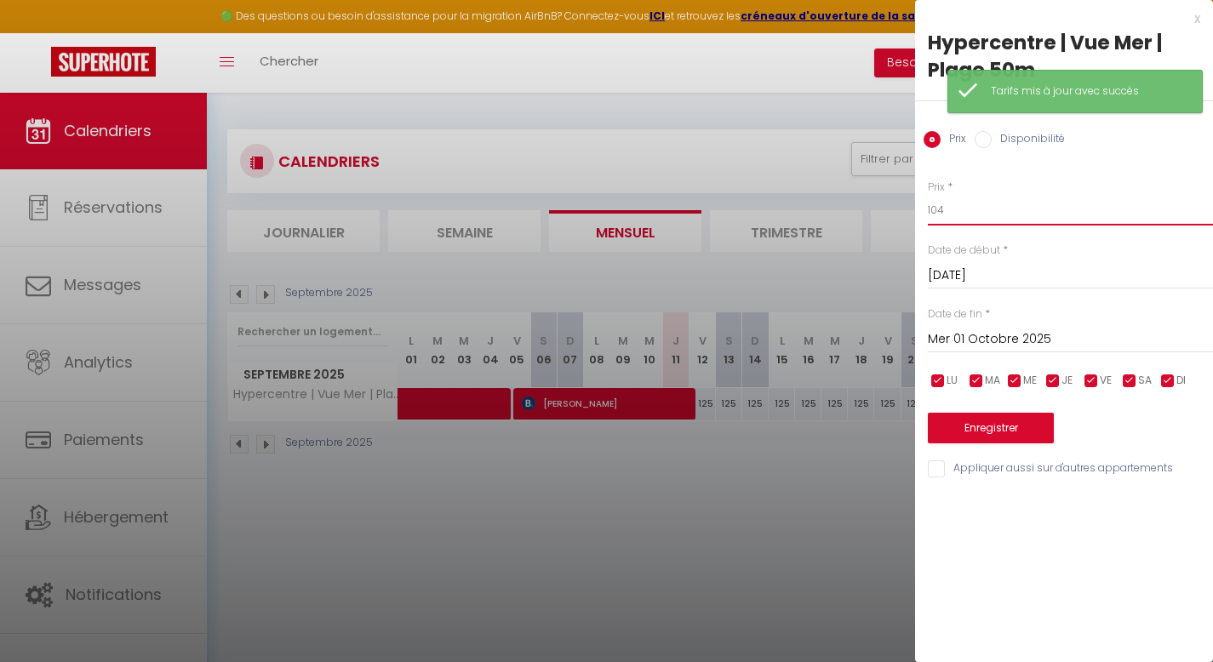
click at [953, 217] on input "104" at bounding box center [1070, 210] width 285 height 31
type input "100"
click at [987, 427] on button "Enregistrer" at bounding box center [991, 428] width 126 height 31
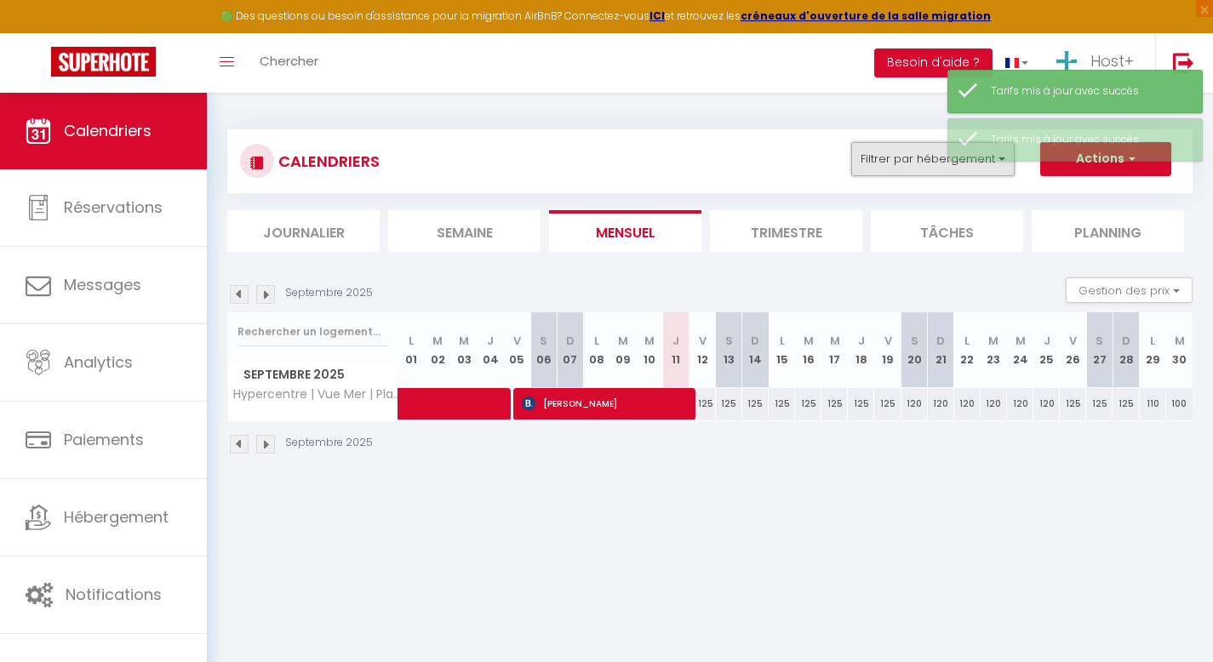
click at [925, 149] on button "Filtrer par hébergement" at bounding box center [932, 159] width 163 height 34
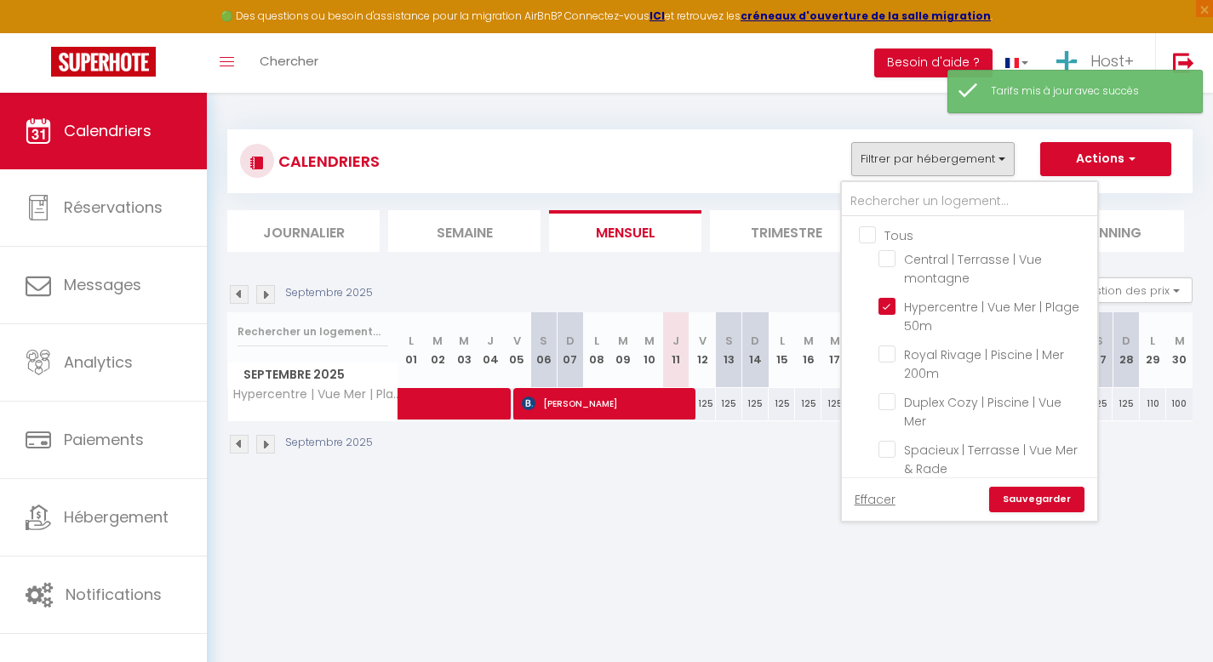
click at [867, 231] on input "Tous" at bounding box center [986, 234] width 255 height 17
checkbox input "true"
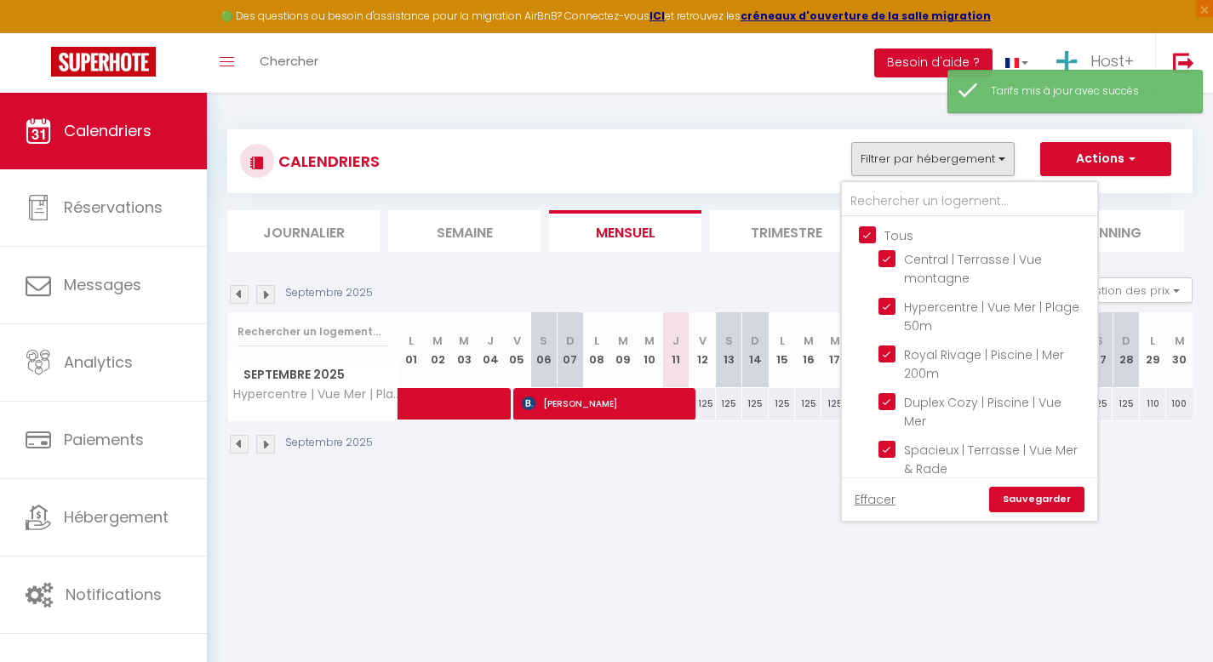
checkbox input "true"
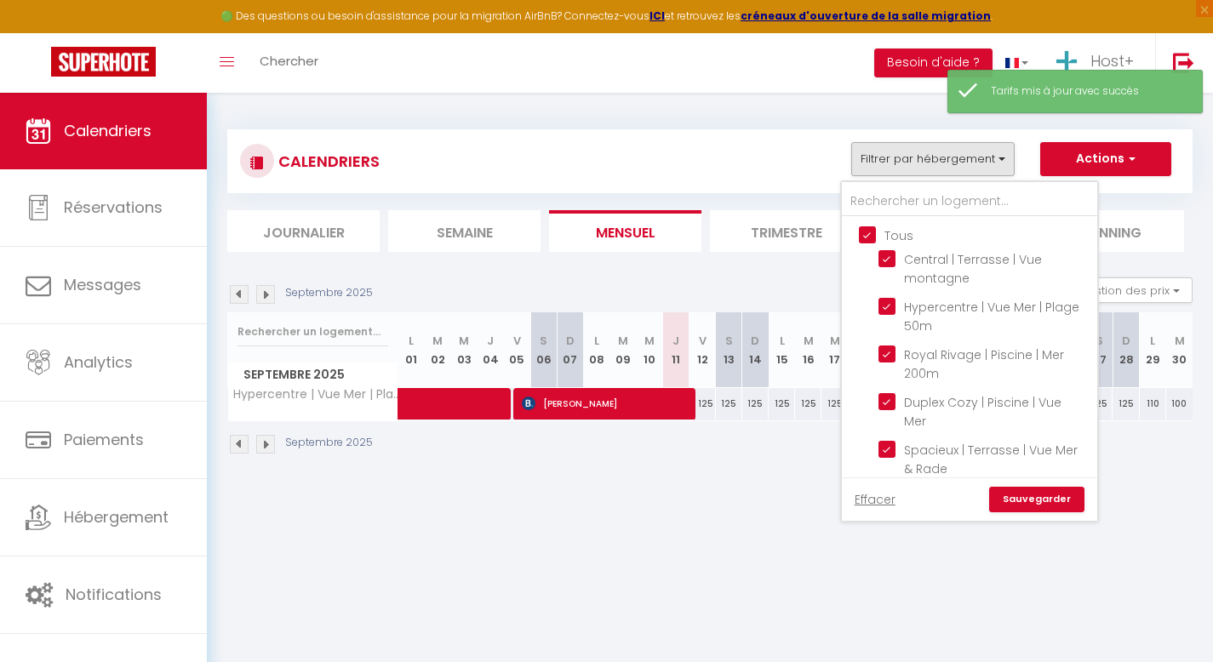
checkbox input "true"
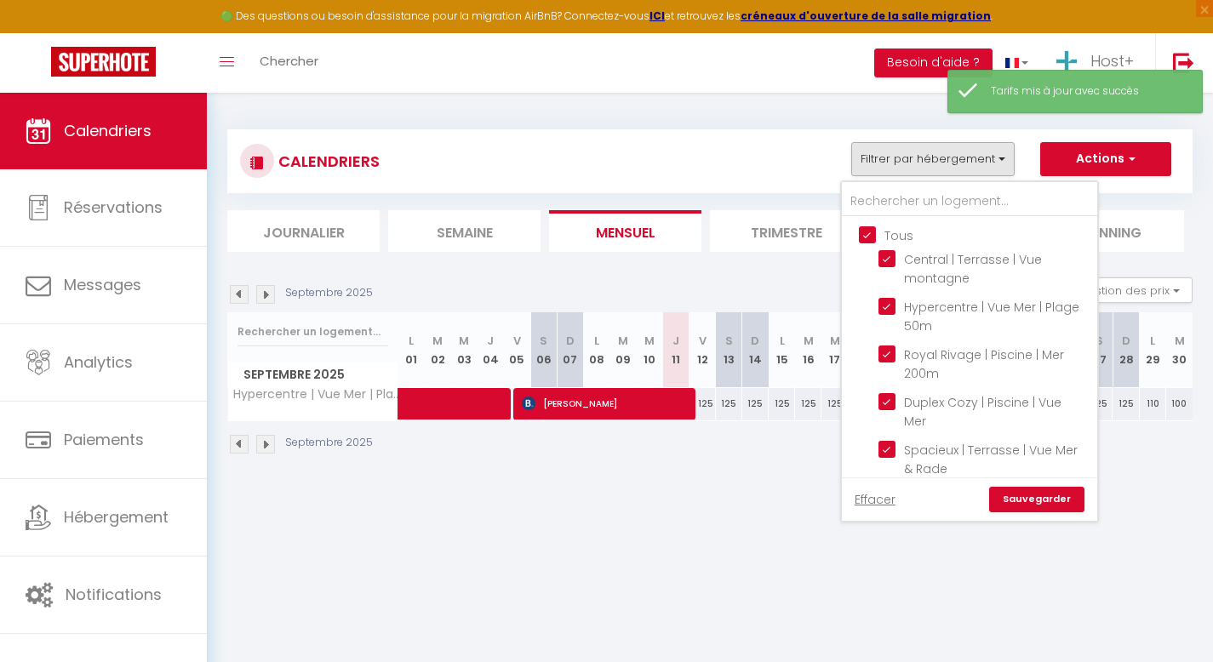
checkbox input "true"
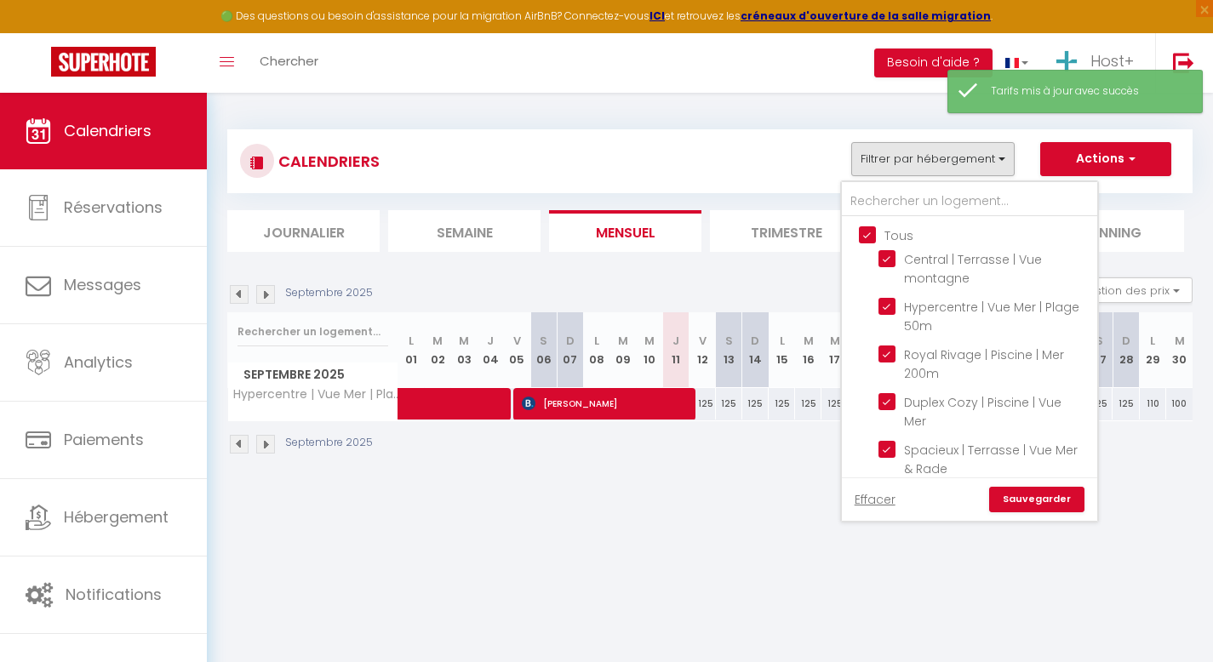
checkbox input "true"
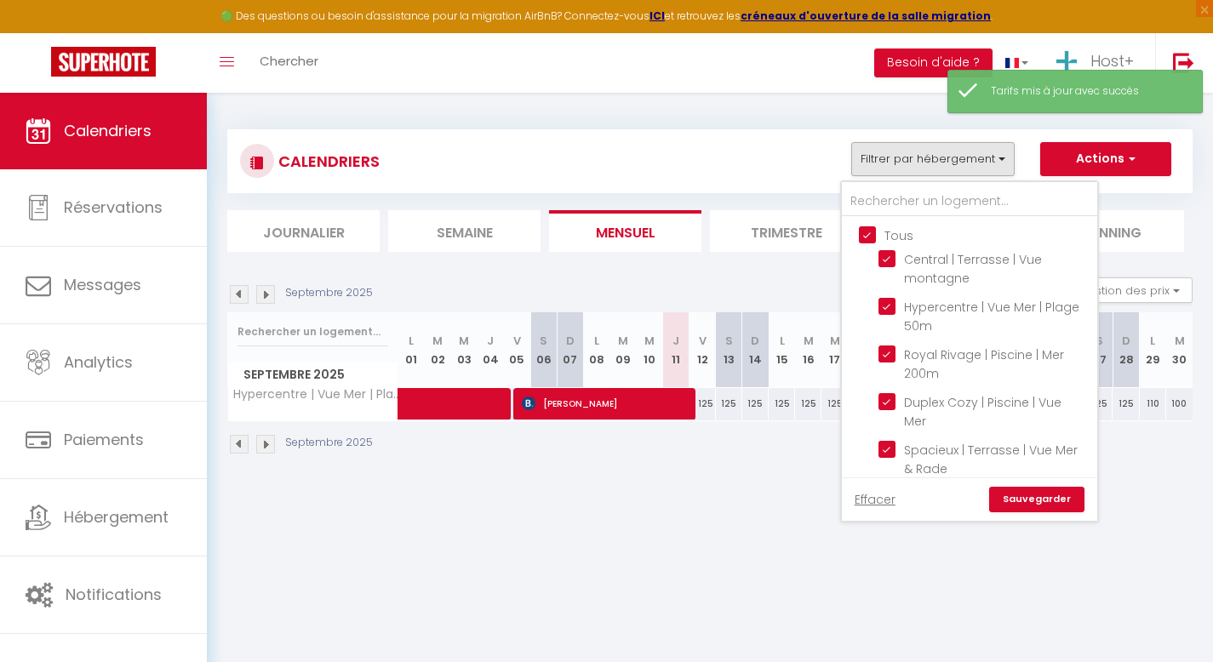
checkbox input "true"
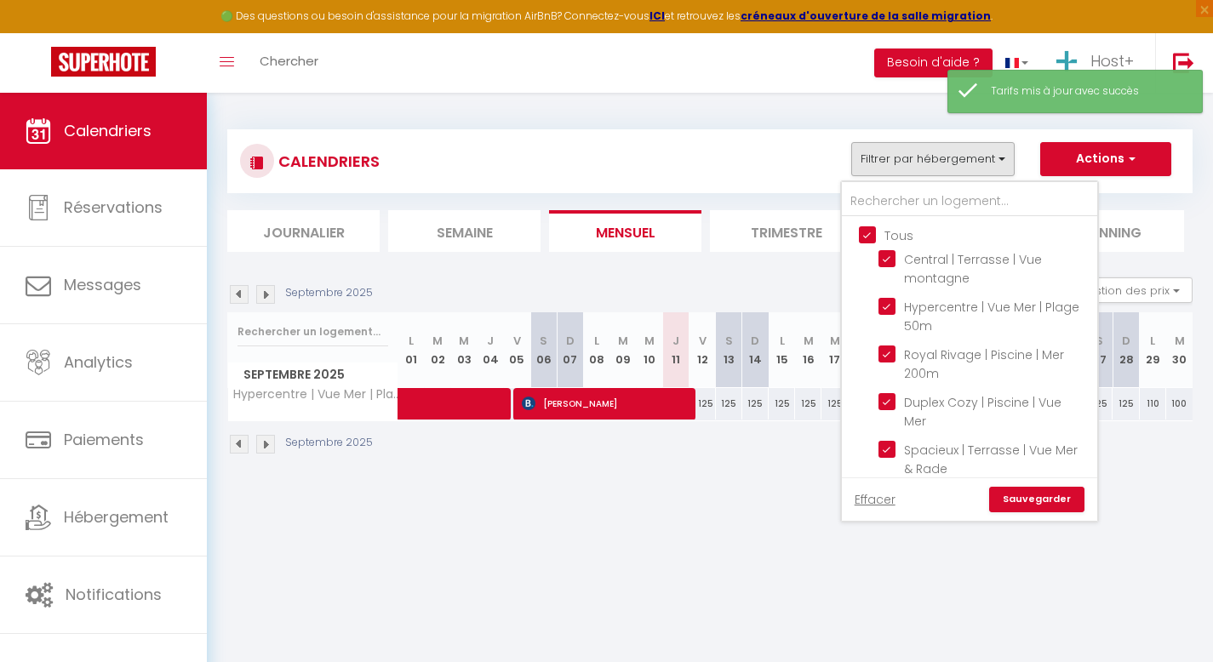
checkbox input "true"
click at [1036, 486] on div "Effacer Sauvegarder" at bounding box center [969, 499] width 255 height 43
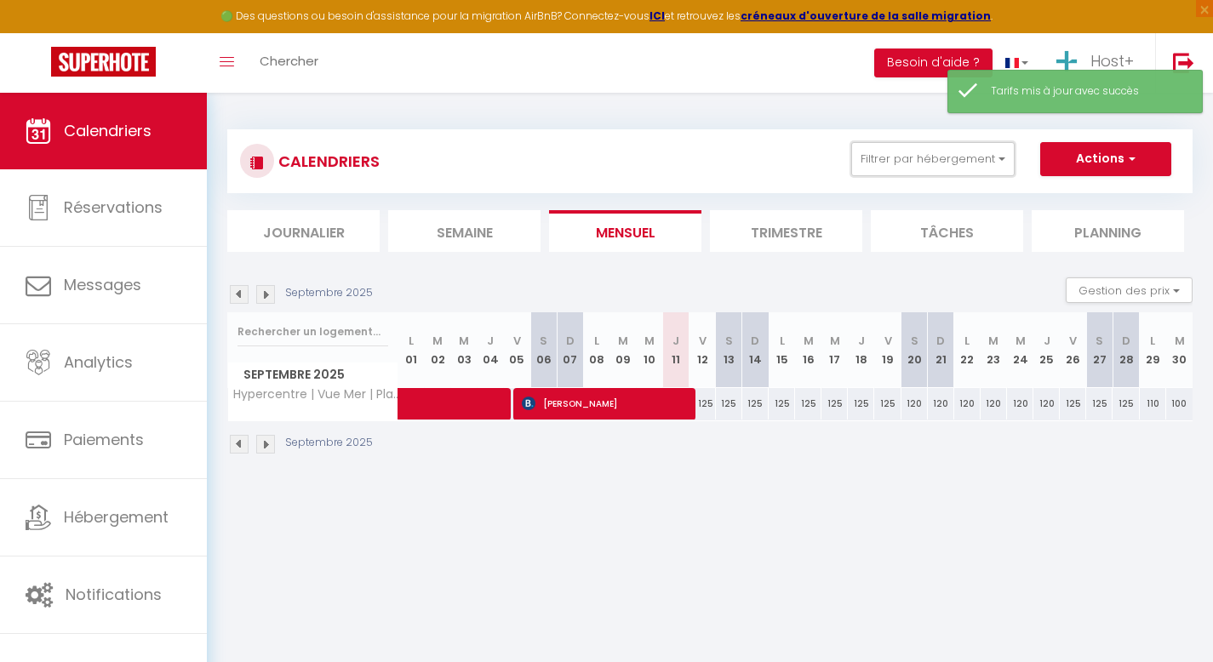
drag, startPoint x: 937, startPoint y: 166, endPoint x: 936, endPoint y: 194, distance: 28.1
click at [937, 166] on button "Filtrer par hébergement" at bounding box center [932, 159] width 163 height 34
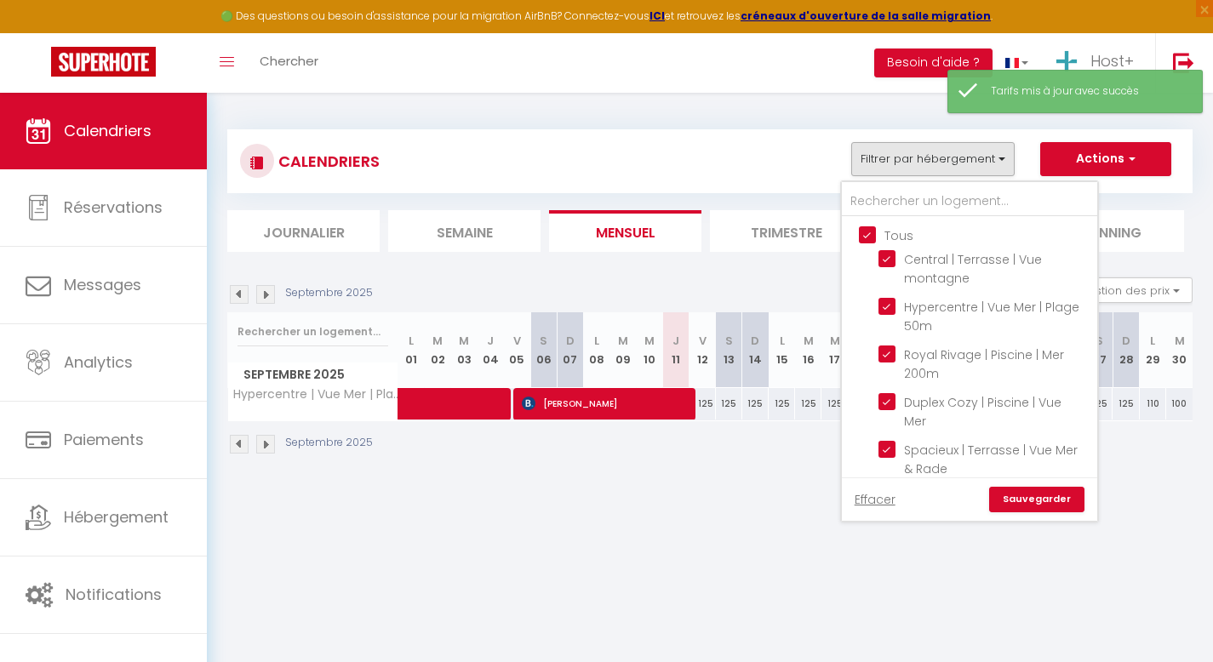
click at [1012, 495] on link "Sauvegarder" at bounding box center [1036, 500] width 95 height 26
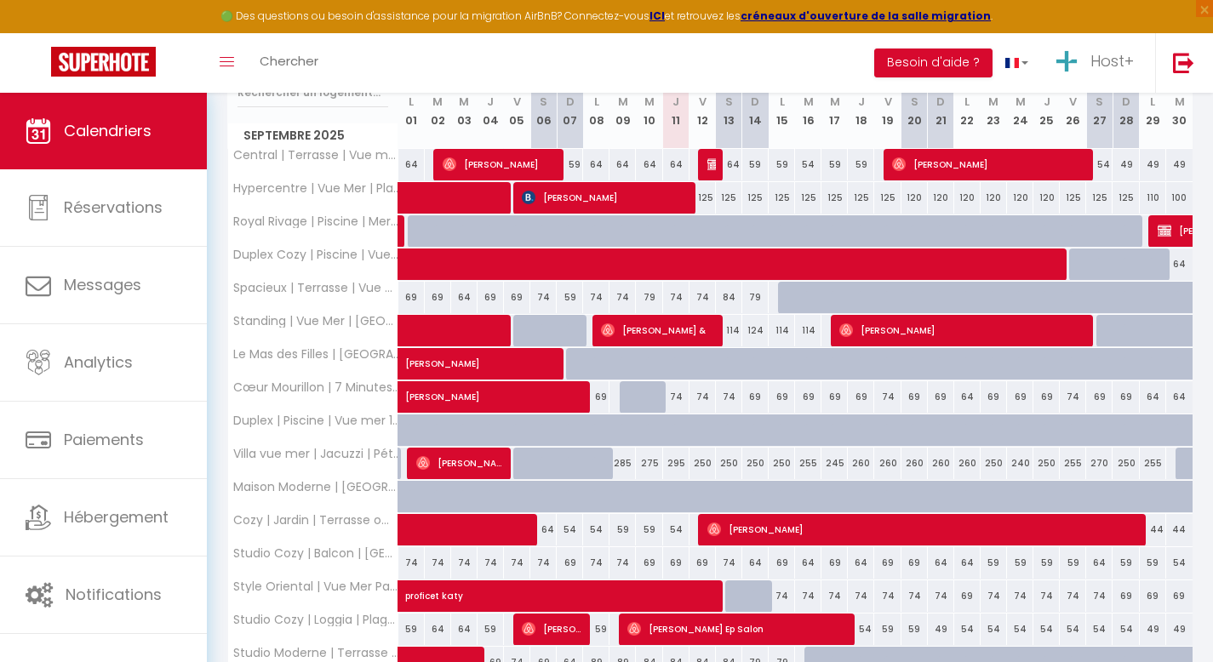
scroll to position [242, 0]
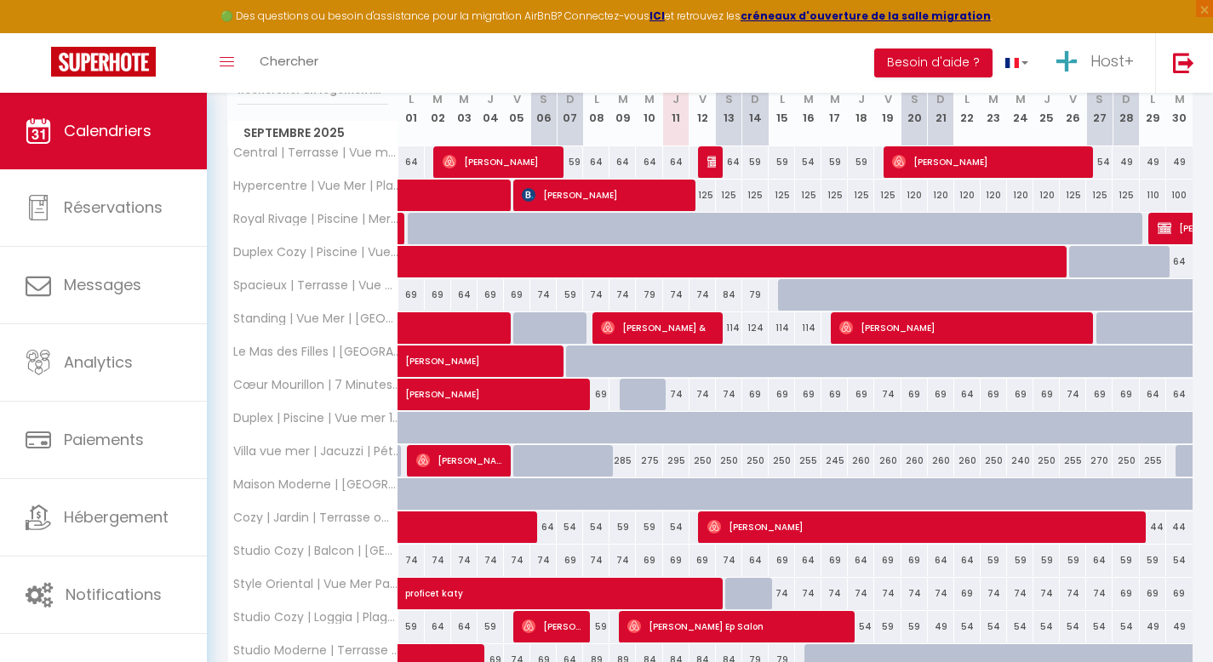
click at [857, 392] on div "69" at bounding box center [861, 394] width 26 height 31
type input "69"
type input "Jeu 18 Septembre 2025"
type input "Ven 19 Septembre 2025"
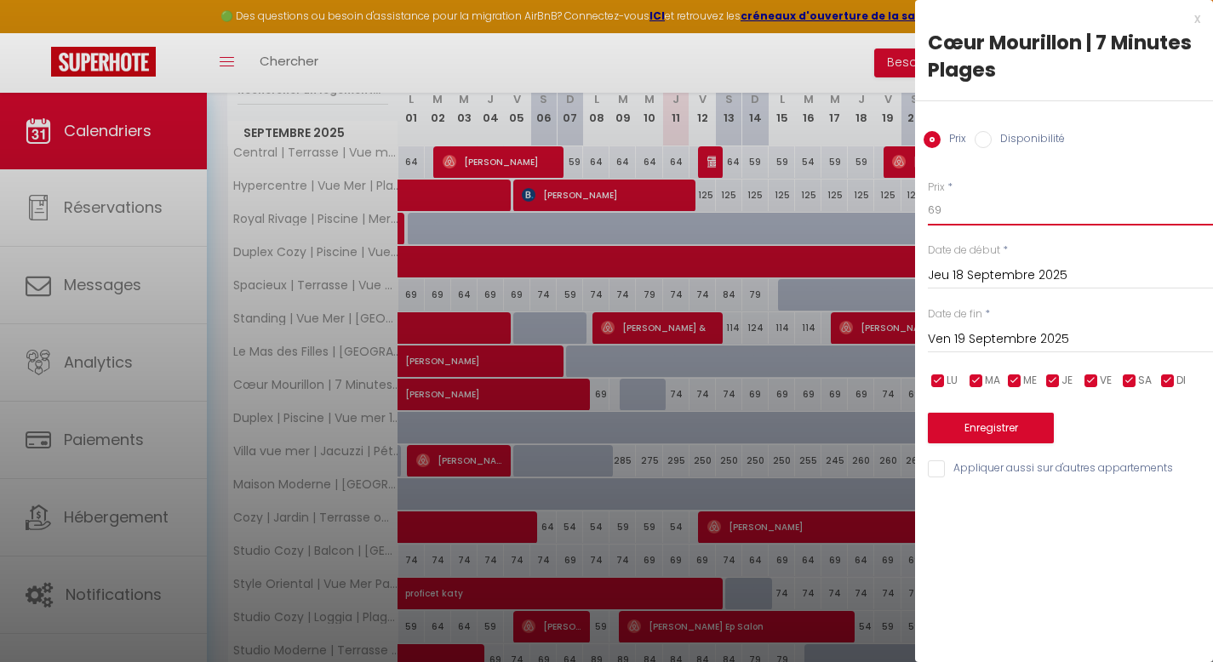
click at [976, 214] on input "69" at bounding box center [1070, 210] width 285 height 31
type input "65"
click at [978, 346] on input "Ven 19 Septembre 2025" at bounding box center [1070, 340] width 285 height 22
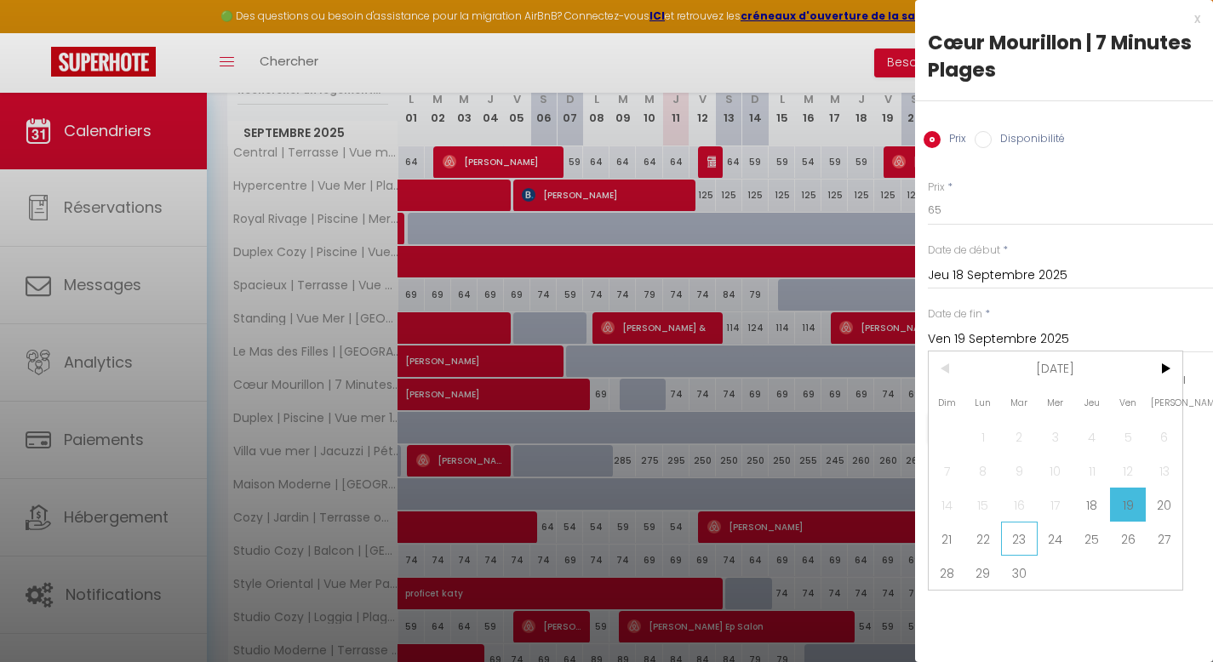
click at [1022, 536] on span "23" at bounding box center [1019, 539] width 37 height 34
type input "[DATE]"
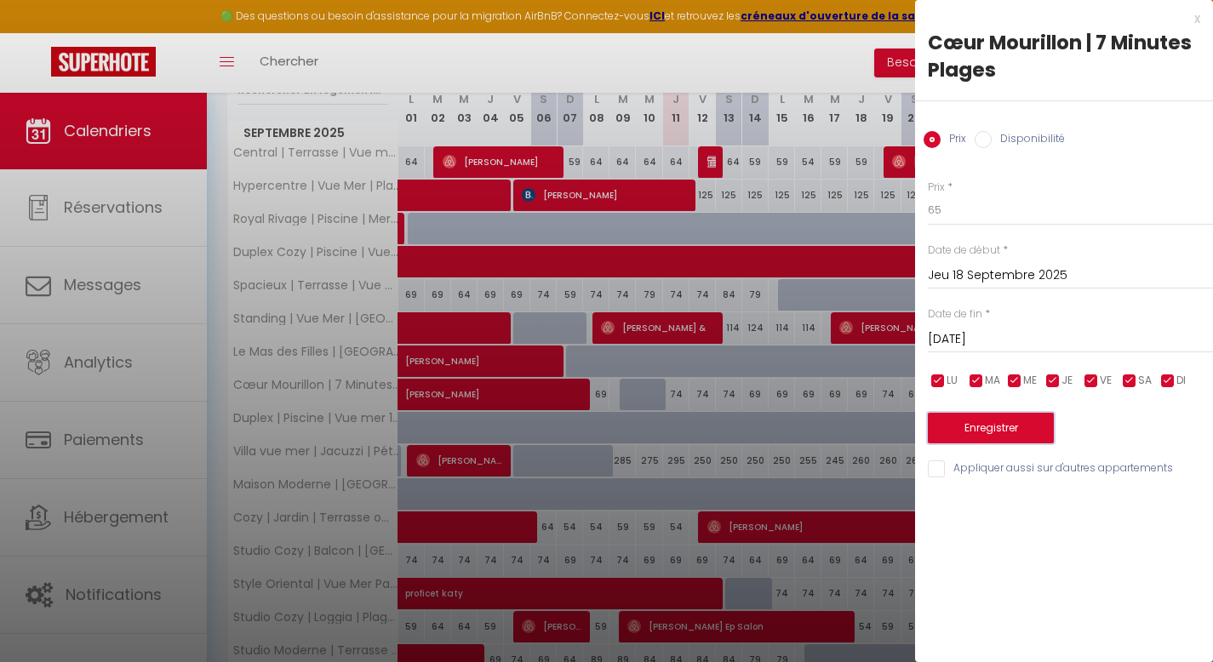
click at [1024, 415] on button "Enregistrer" at bounding box center [991, 428] width 126 height 31
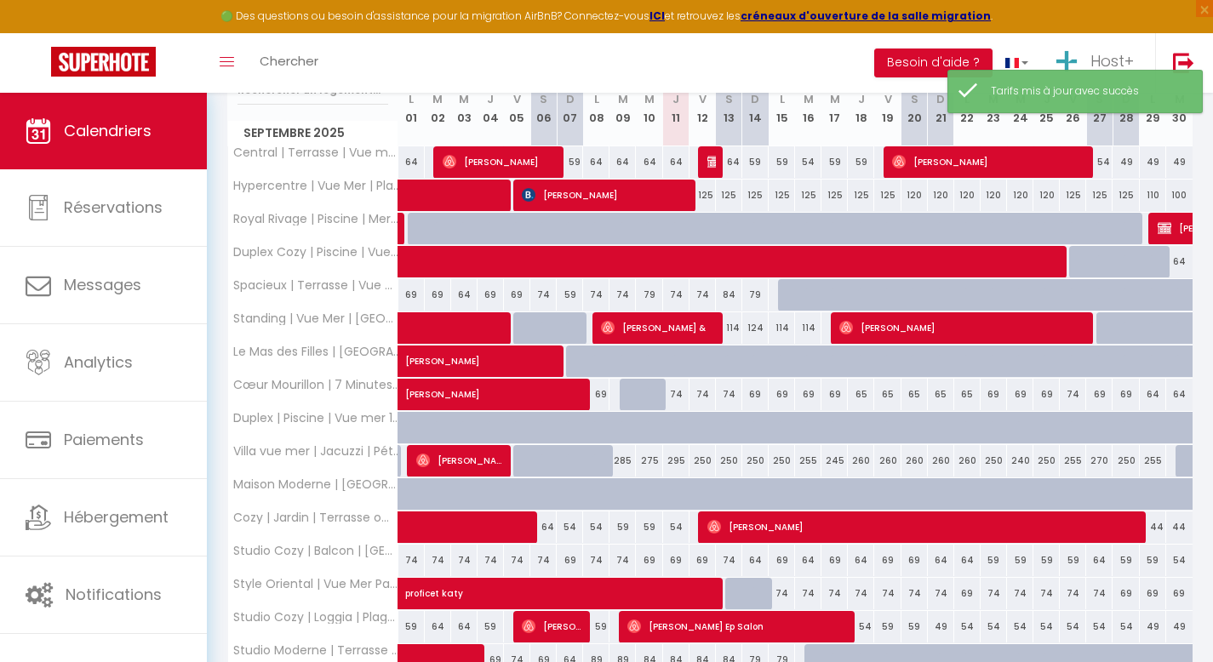
click at [1097, 394] on div "69" at bounding box center [1099, 394] width 26 height 31
type input "69"
type input "Sam 27 Septembre 2025"
type input "Dim 28 Septembre 2025"
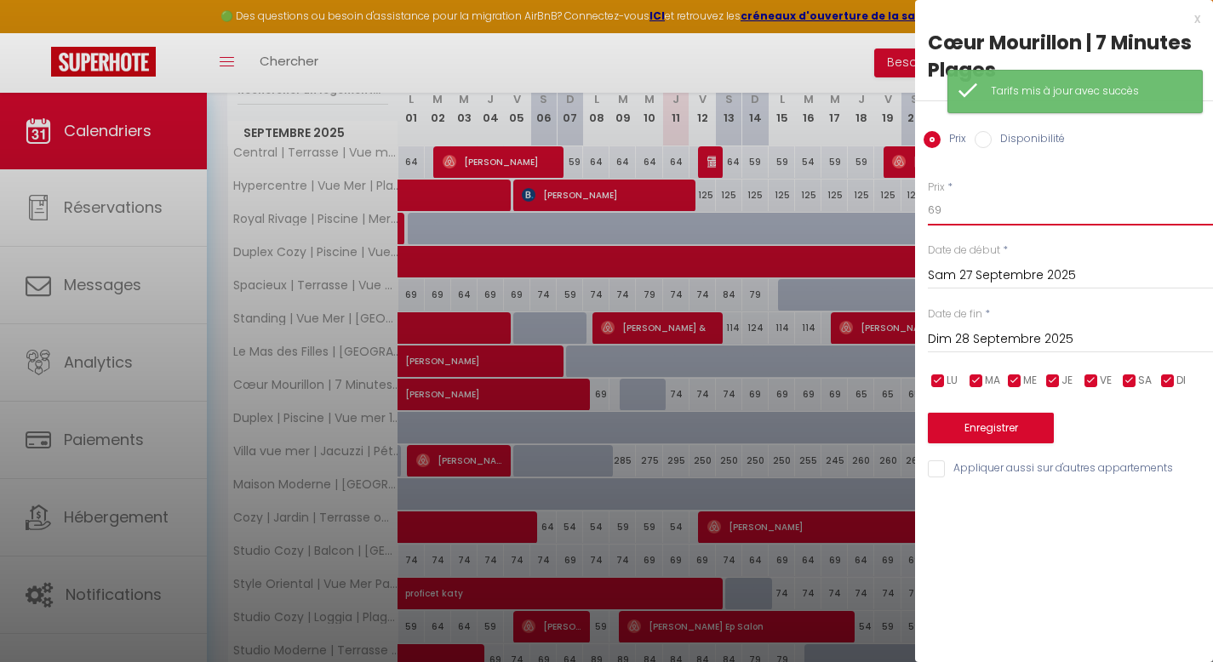
click at [964, 210] on input "69" at bounding box center [1070, 210] width 285 height 31
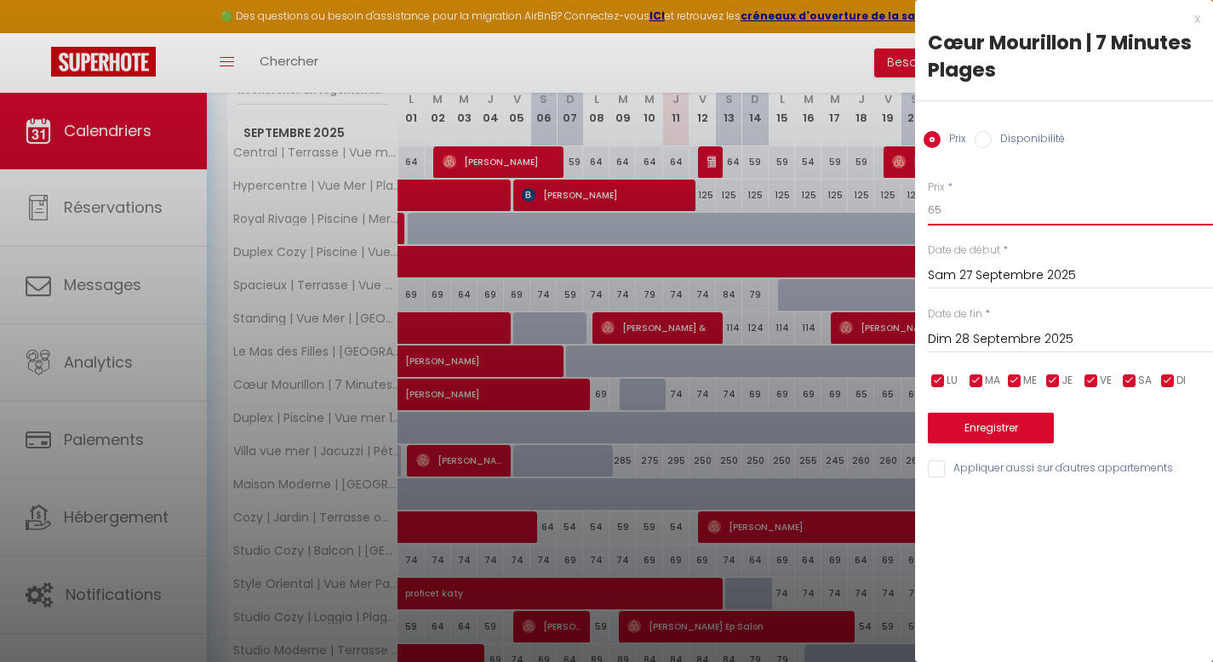
type input "65"
click at [957, 351] on div "[DATE] < [DATE] > Dim Lun Mar Mer Jeu Ven Sam 1 2 3 4 5 6 7 8 9 10 11 12 13 14 …" at bounding box center [1070, 338] width 285 height 31
click at [965, 345] on input "Dim 28 Septembre 2025" at bounding box center [1070, 340] width 285 height 22
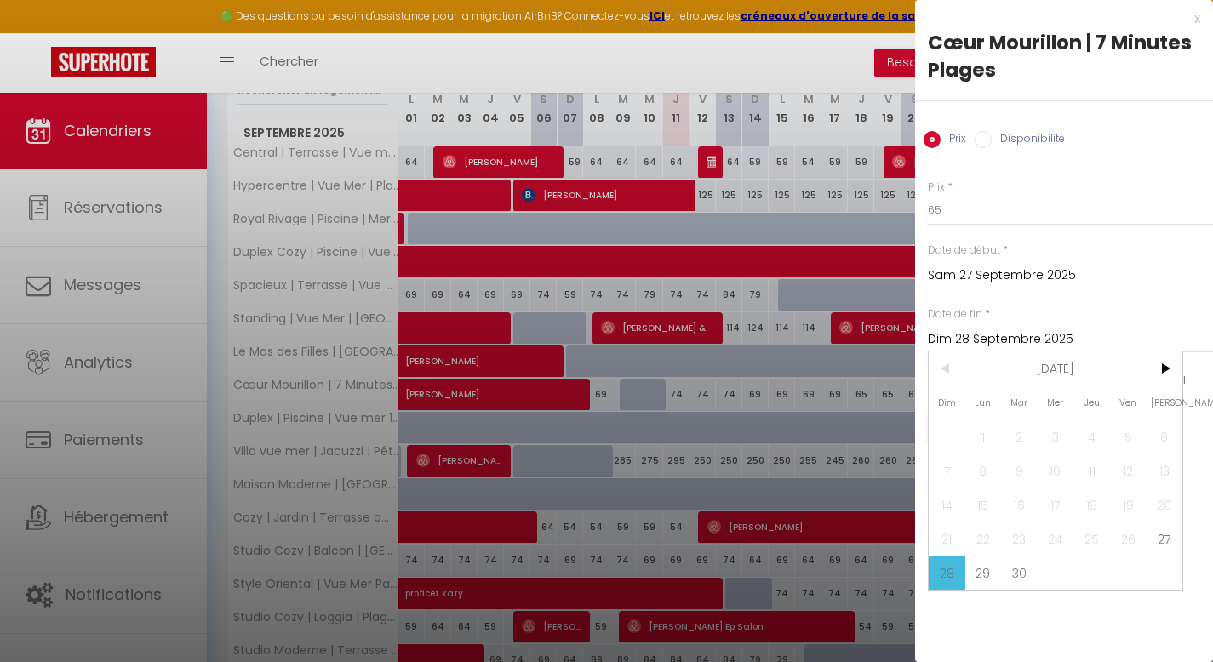
click at [986, 572] on span "29" at bounding box center [983, 573] width 37 height 34
type input "Lun 29 Septembre 2025"
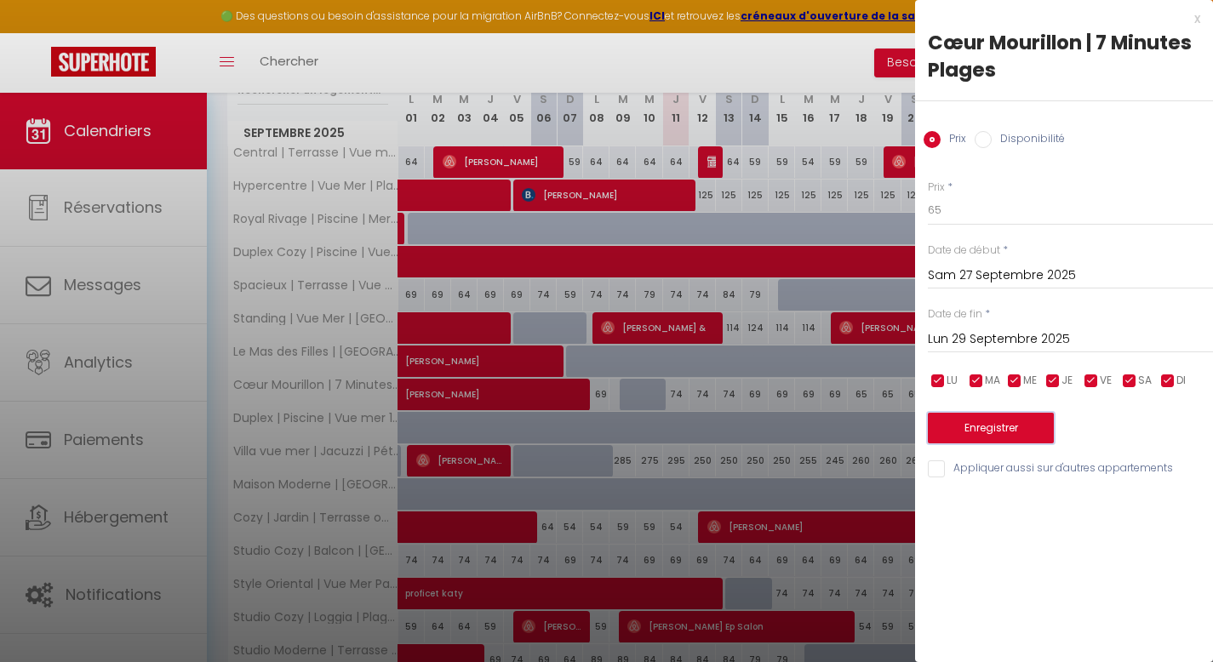
click at [999, 428] on button "Enregistrer" at bounding box center [991, 428] width 126 height 31
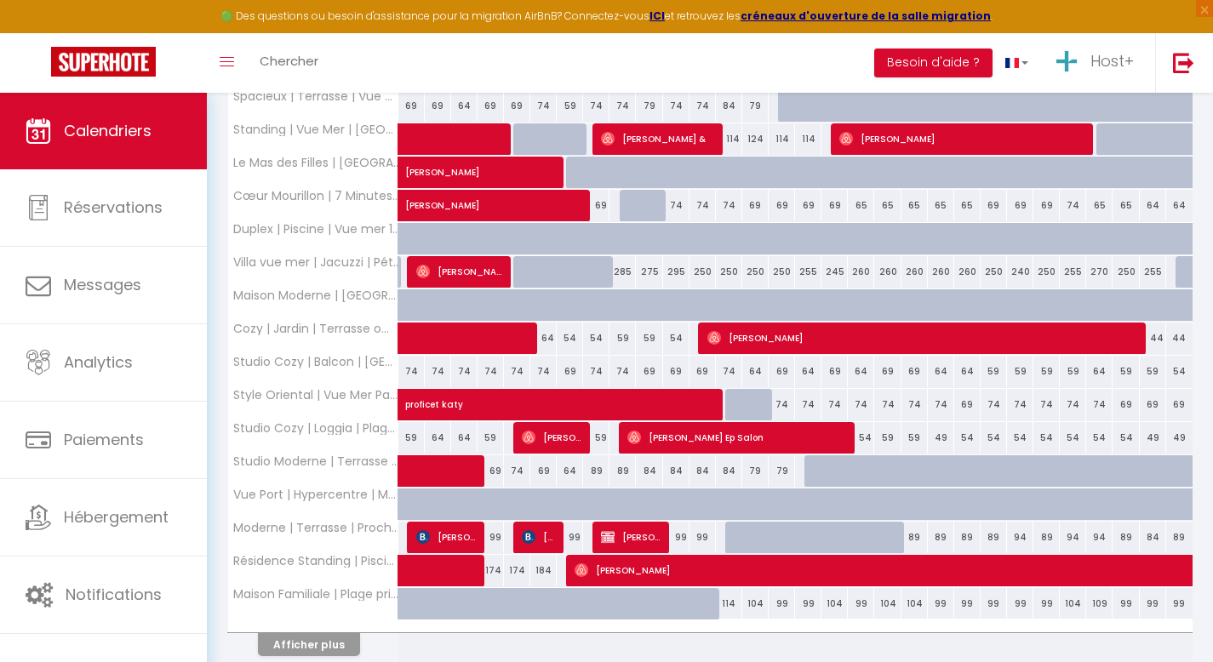
scroll to position [414, 0]
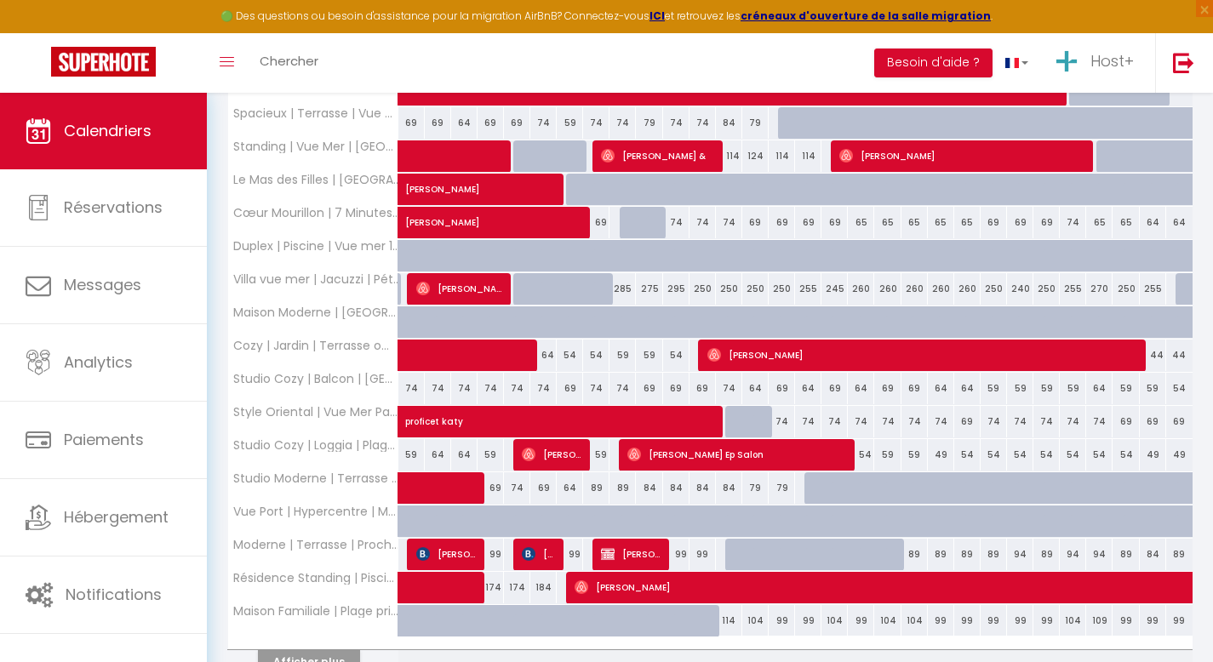
click at [1101, 421] on div "74" at bounding box center [1099, 421] width 26 height 31
type input "74"
type input "Sam 27 Septembre 2025"
type input "Dim 28 Septembre 2025"
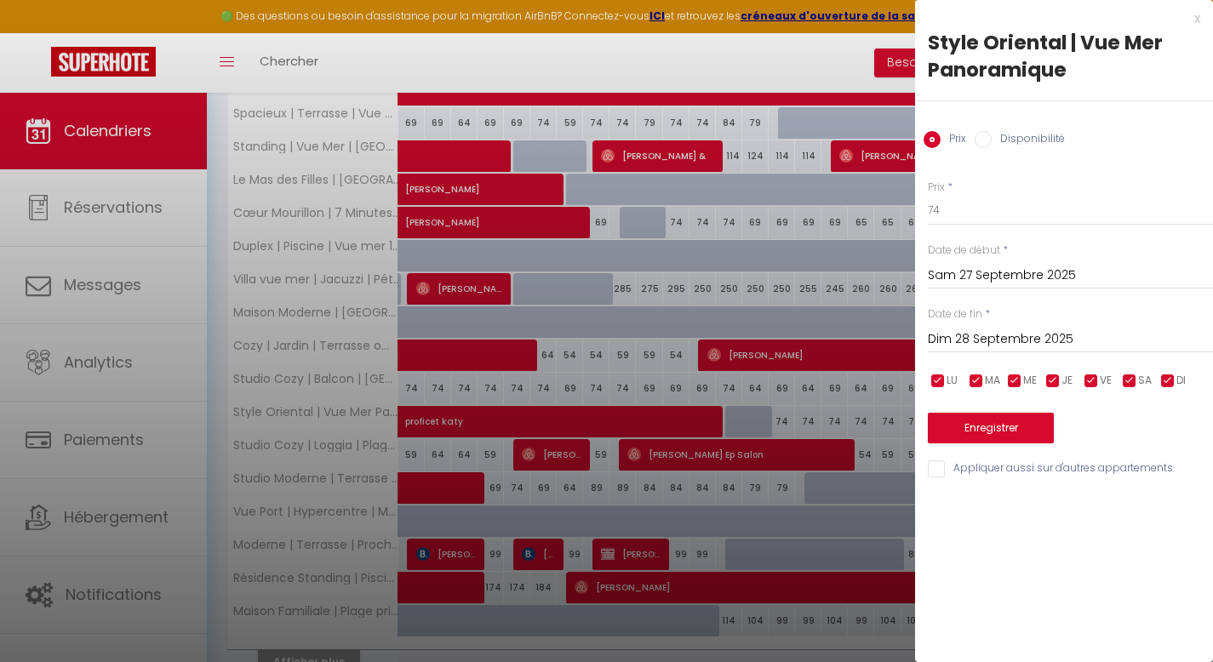
click at [977, 275] on input "Sam 27 Septembre 2025" at bounding box center [1070, 276] width 285 height 22
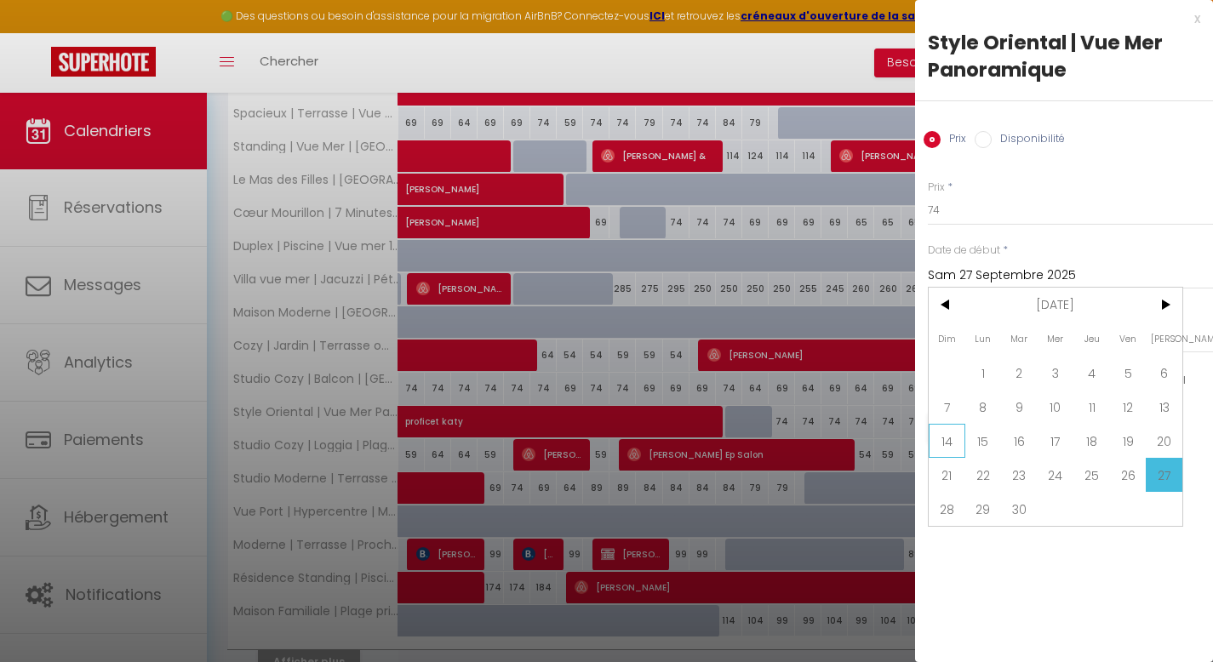
click at [949, 440] on span "14" at bounding box center [947, 441] width 37 height 34
type input "Dim 14 Septembre 2025"
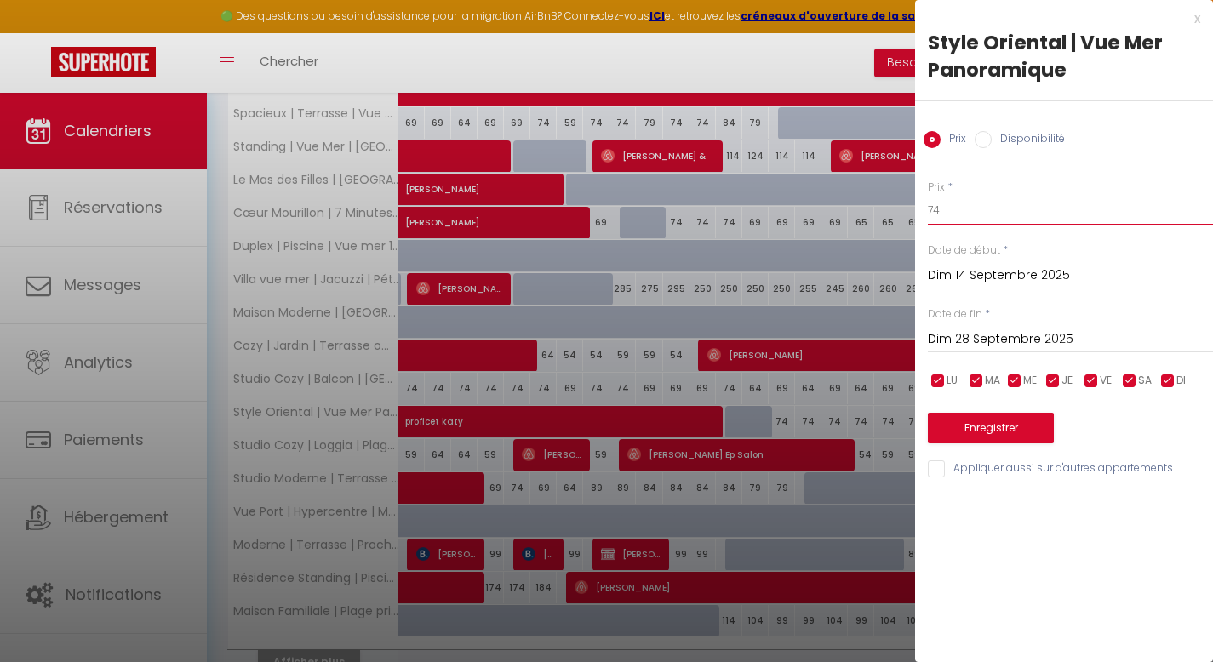
click at [948, 209] on input "74" at bounding box center [1070, 210] width 285 height 31
type input "70"
click at [961, 416] on button "Enregistrer" at bounding box center [991, 428] width 126 height 31
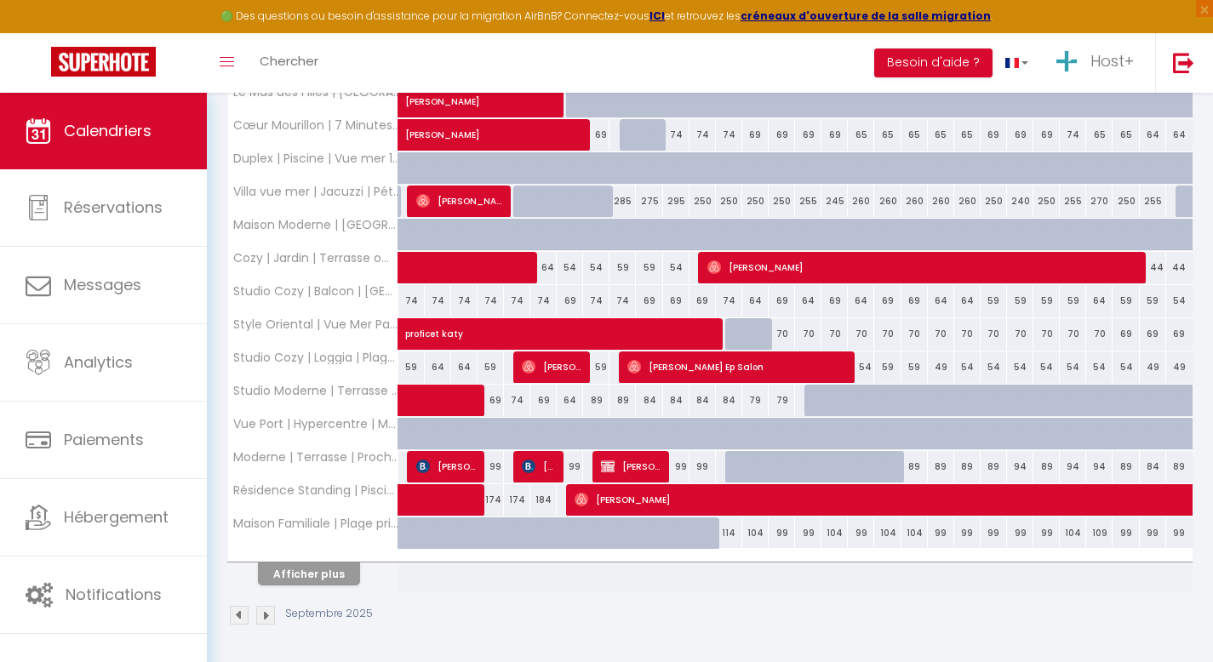
scroll to position [0, 0]
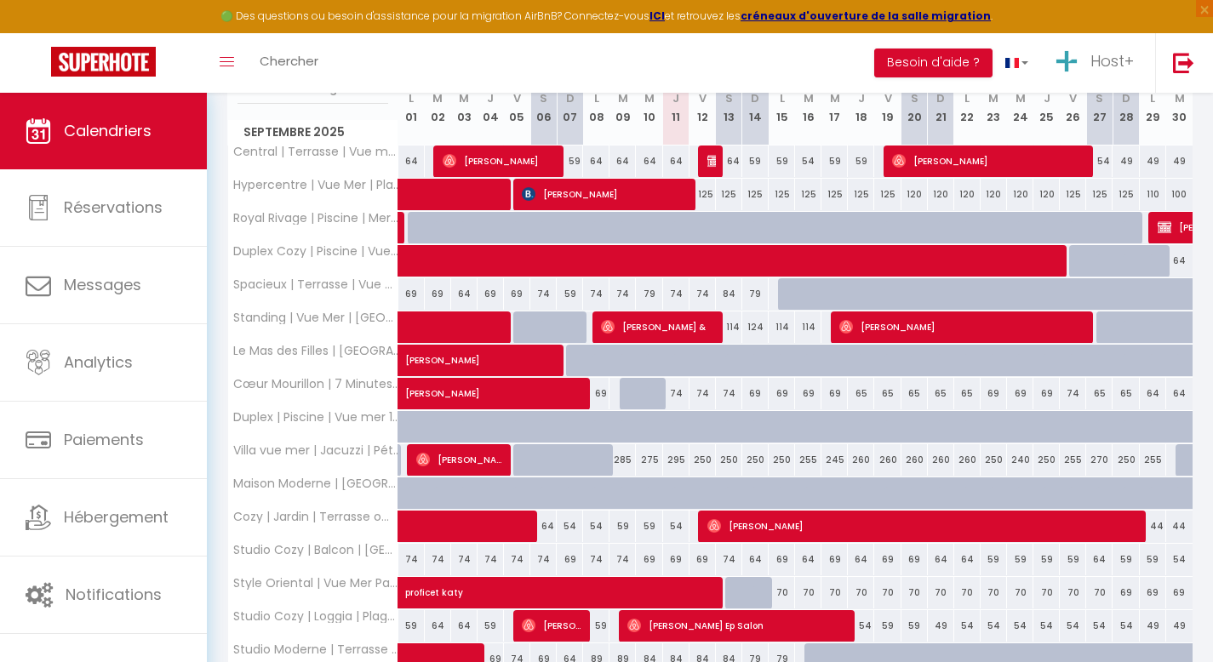
click at [782, 488] on div at bounding box center [791, 503] width 26 height 32
type input "129"
type input "Lun 15 Septembre 2025"
type input "[DATE]"
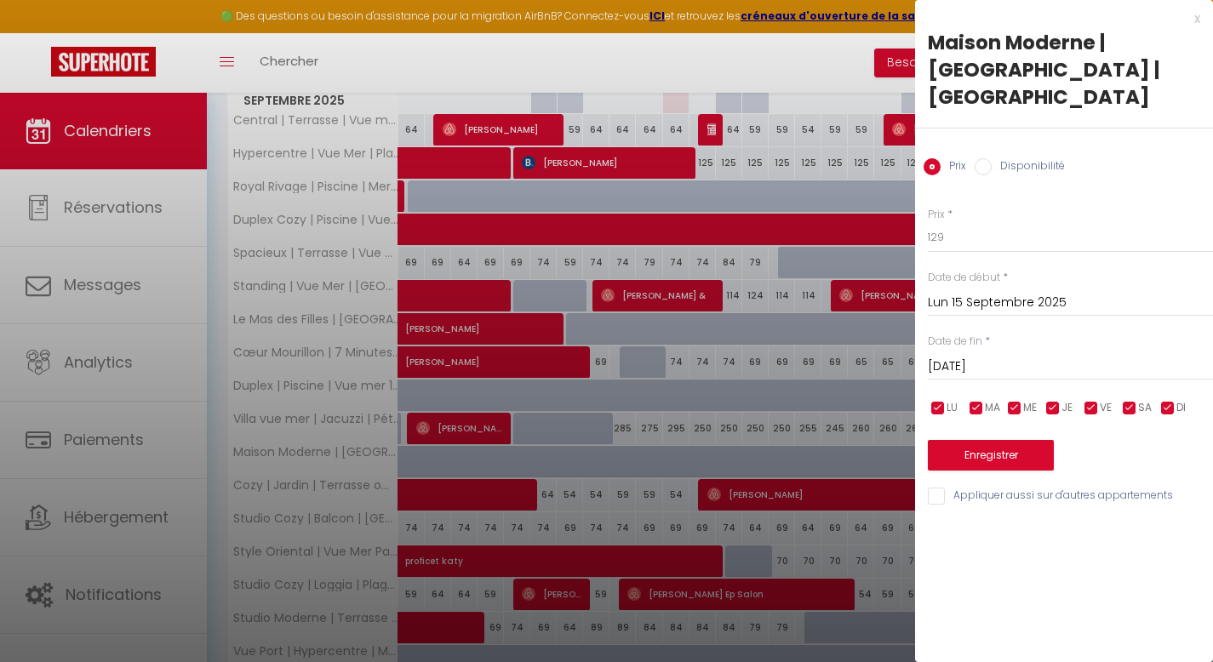
scroll to position [289, 0]
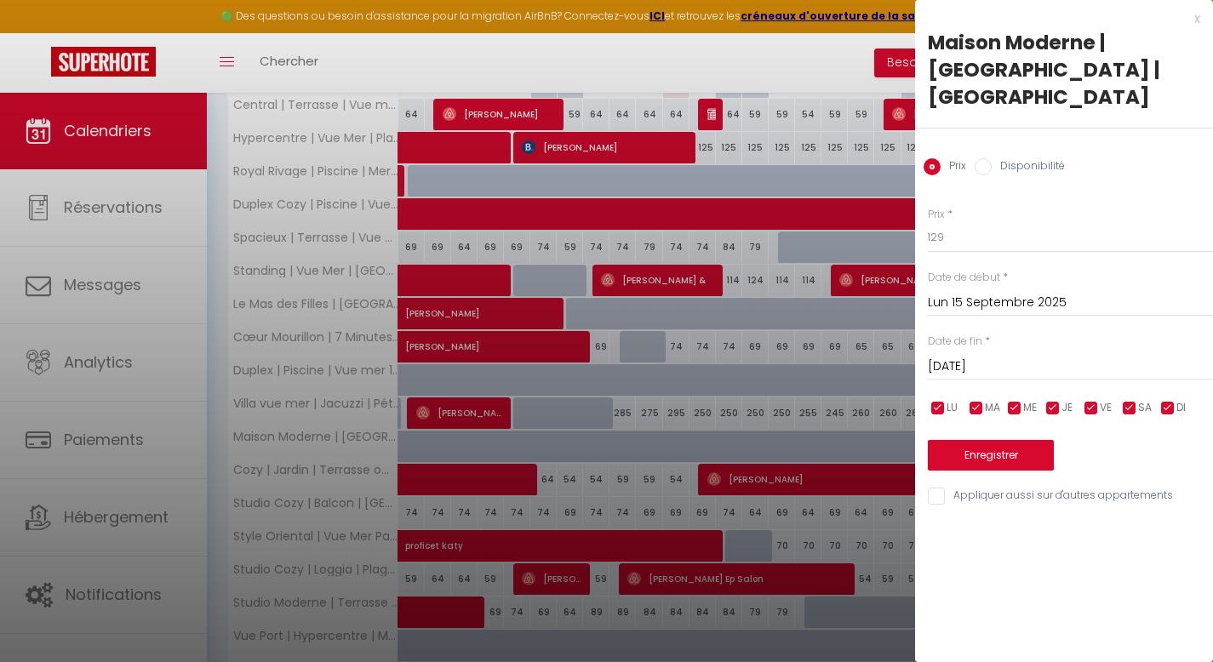
click at [844, 324] on div at bounding box center [606, 331] width 1213 height 662
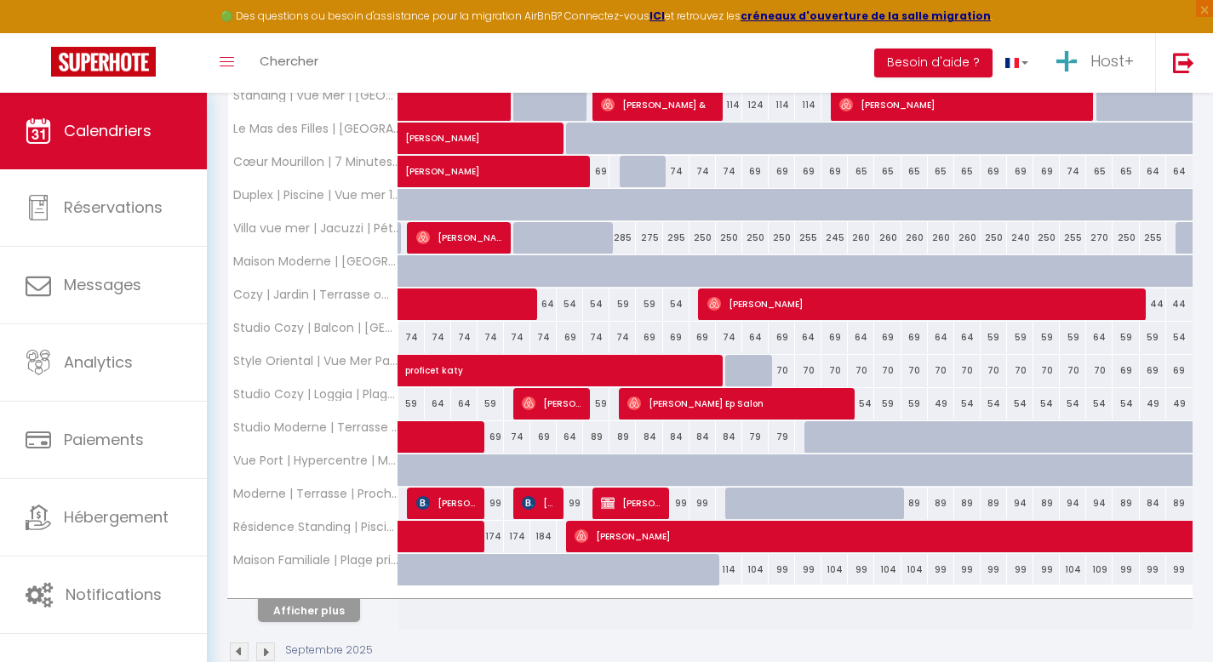
scroll to position [501, 0]
